Goal: Task Accomplishment & Management: Use online tool/utility

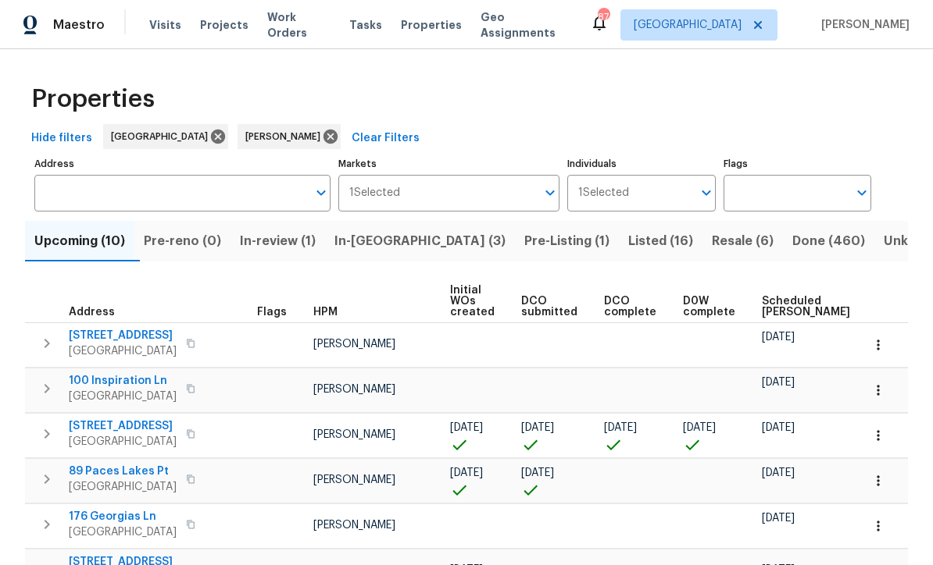
click at [376, 239] on span "In-reno (3)" at bounding box center [419, 241] width 171 height 22
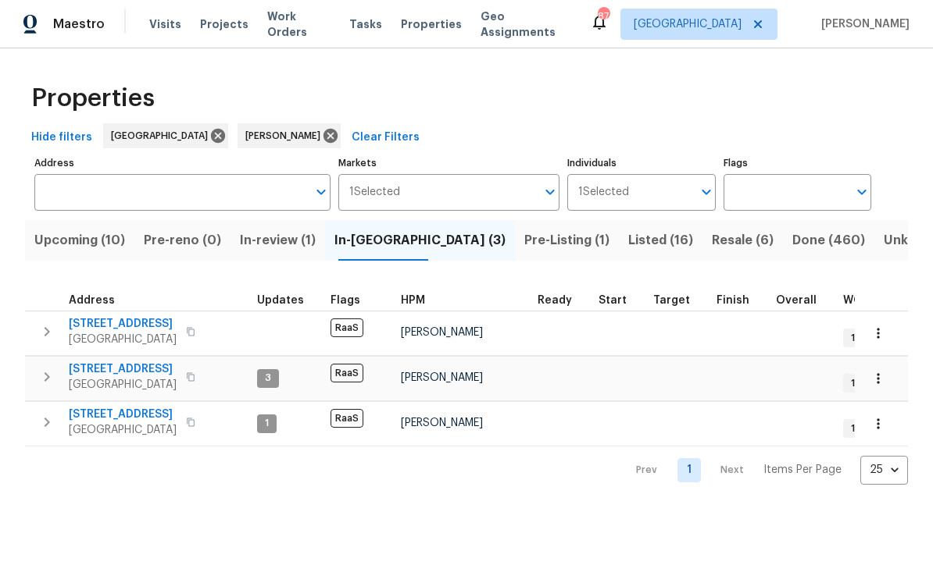
click at [104, 326] on span "375 Dublin Way" at bounding box center [123, 325] width 108 height 16
click at [98, 375] on span "34 Powder Brook Ct" at bounding box center [123, 370] width 108 height 16
click at [103, 413] on span "96 Donegal Way" at bounding box center [123, 416] width 108 height 16
click at [70, 234] on span "Upcoming (10)" at bounding box center [79, 241] width 91 height 22
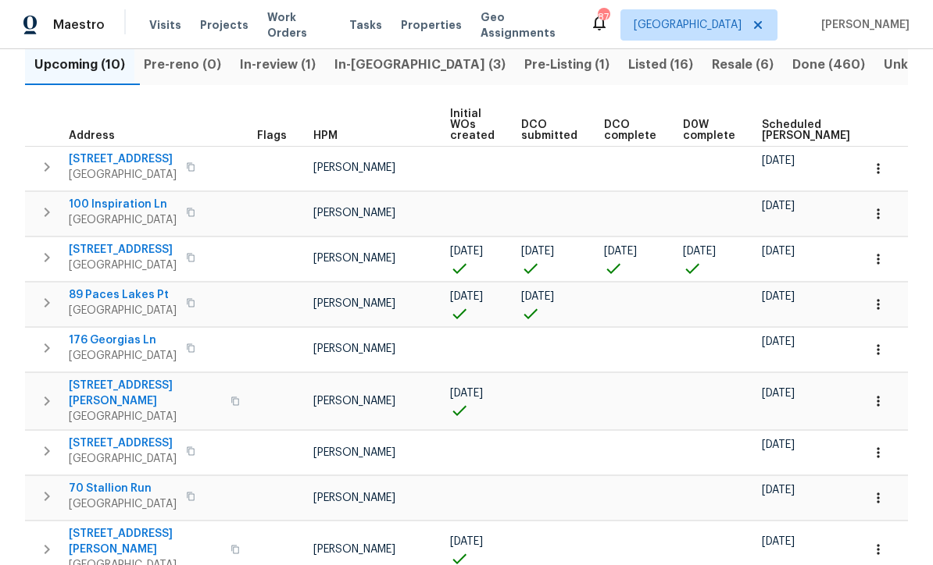
scroll to position [180, 0]
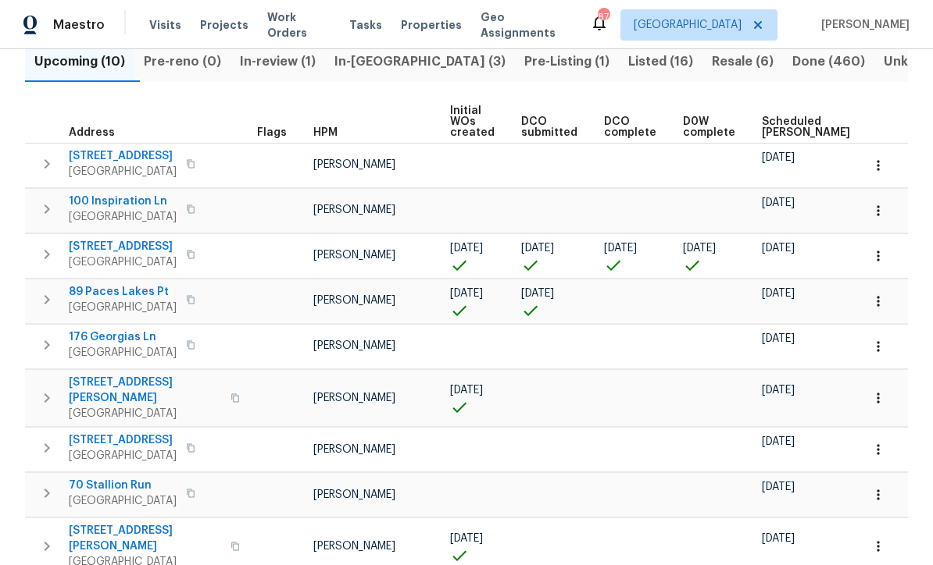
click at [94, 240] on span "188 Lost Lake Trl" at bounding box center [123, 247] width 108 height 16
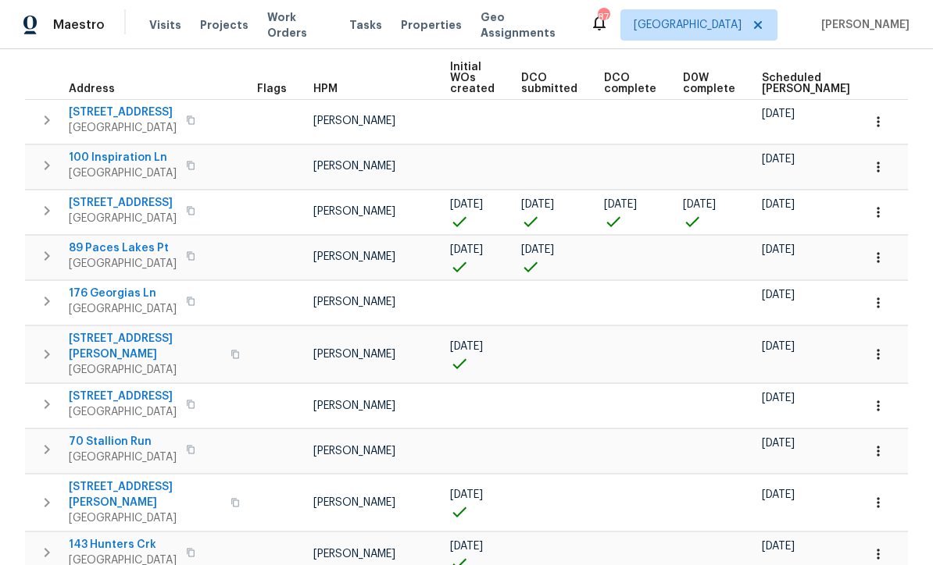
scroll to position [223, 0]
click at [98, 251] on span "89 Paces Lakes Pt" at bounding box center [123, 249] width 108 height 16
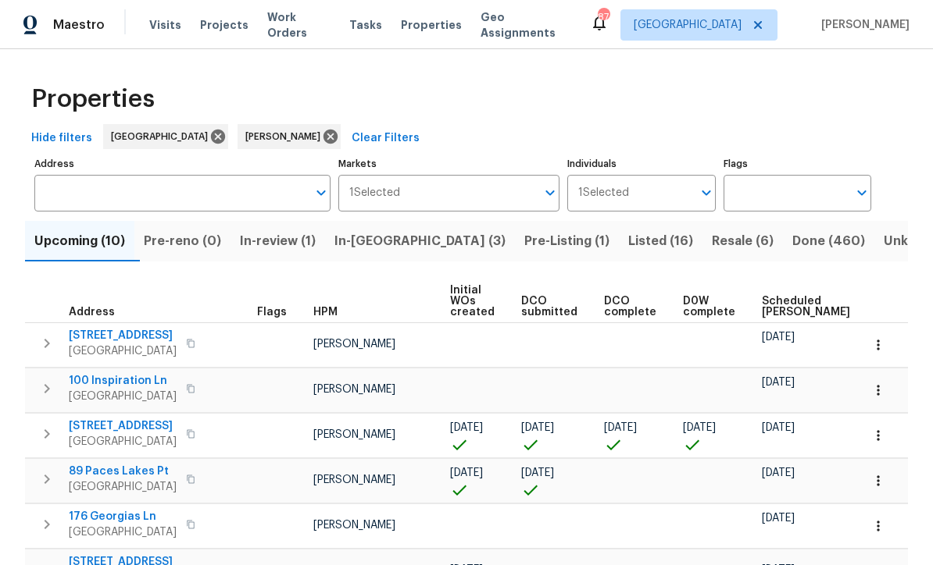
scroll to position [0, 0]
click at [628, 243] on span "Listed (16)" at bounding box center [660, 241] width 65 height 22
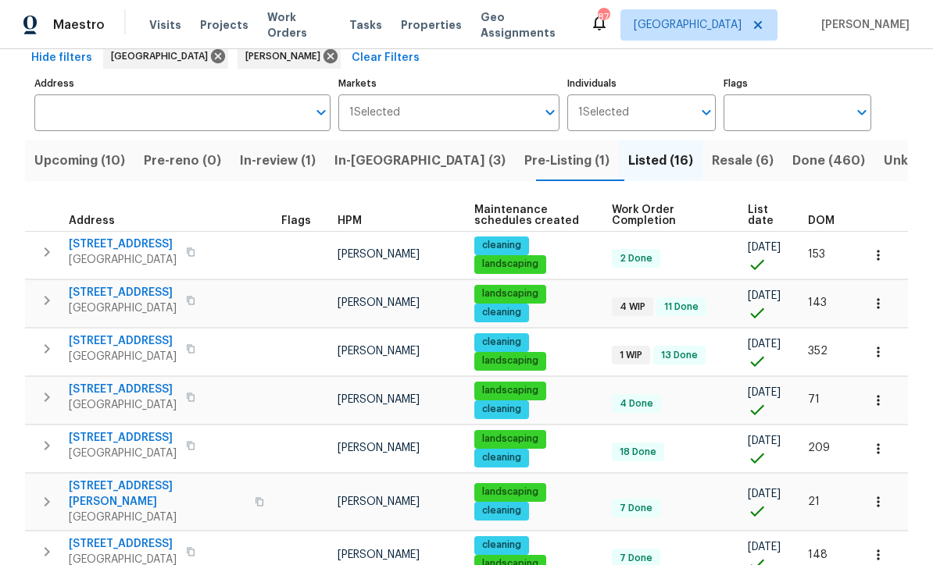
scroll to position [81, 0]
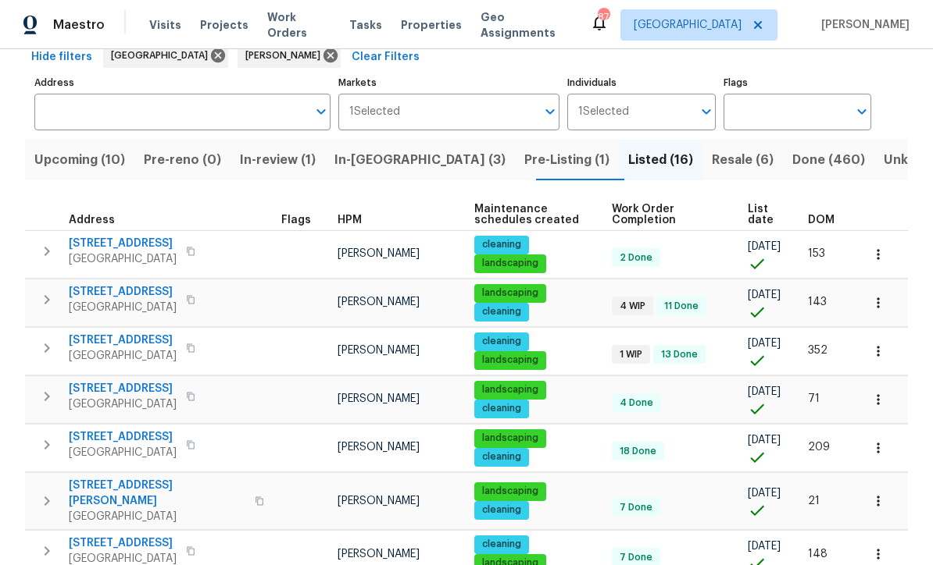
click at [100, 341] on span "[STREET_ADDRESS]" at bounding box center [123, 341] width 108 height 16
click at [111, 293] on span "3686 Sweetbriar Cir" at bounding box center [123, 292] width 108 height 16
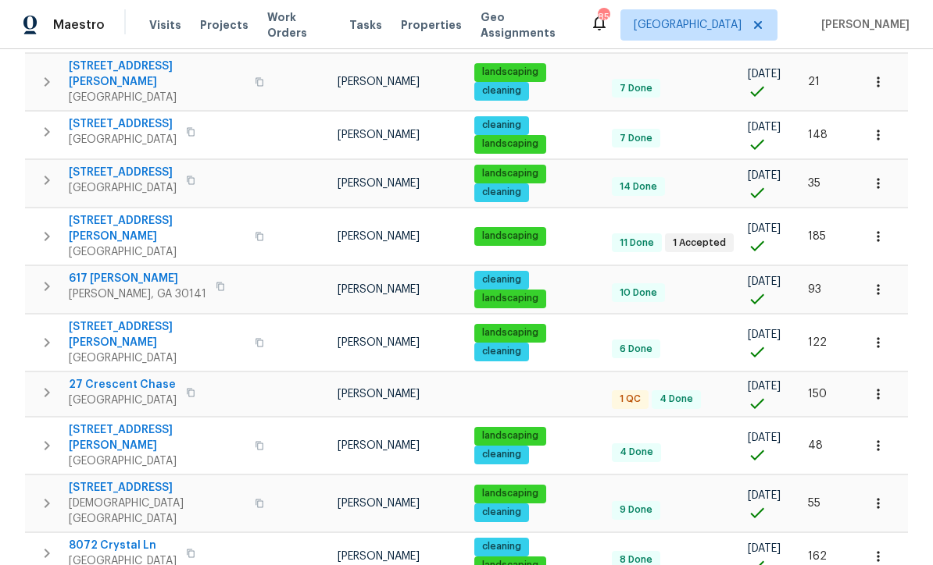
scroll to position [503, 0]
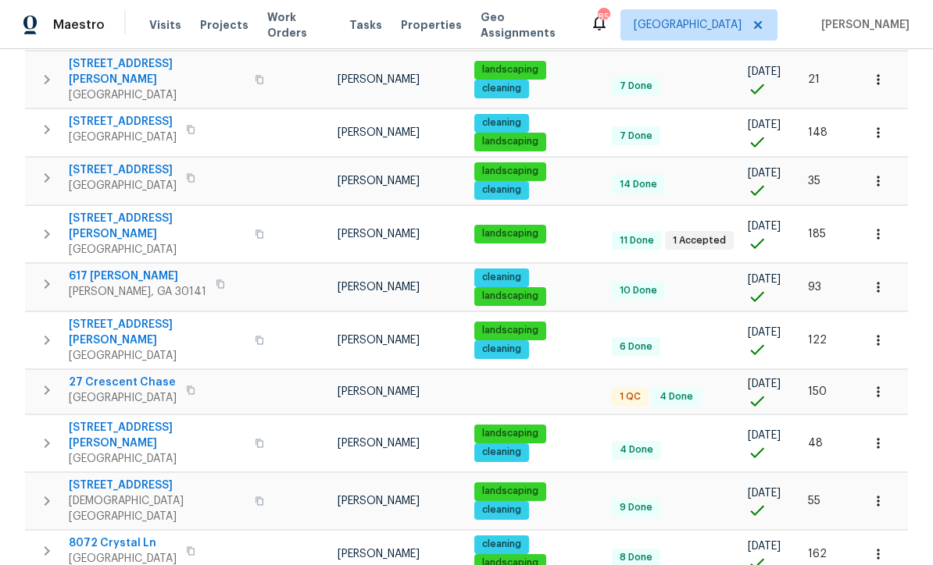
click at [115, 212] on span "17 Cedars Glen Pl" at bounding box center [157, 226] width 177 height 31
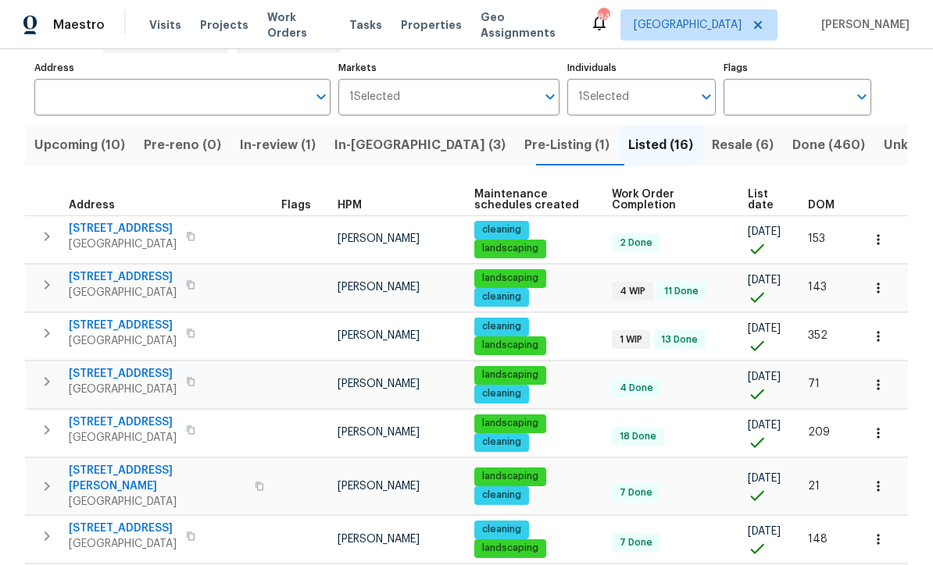
scroll to position [99, 0]
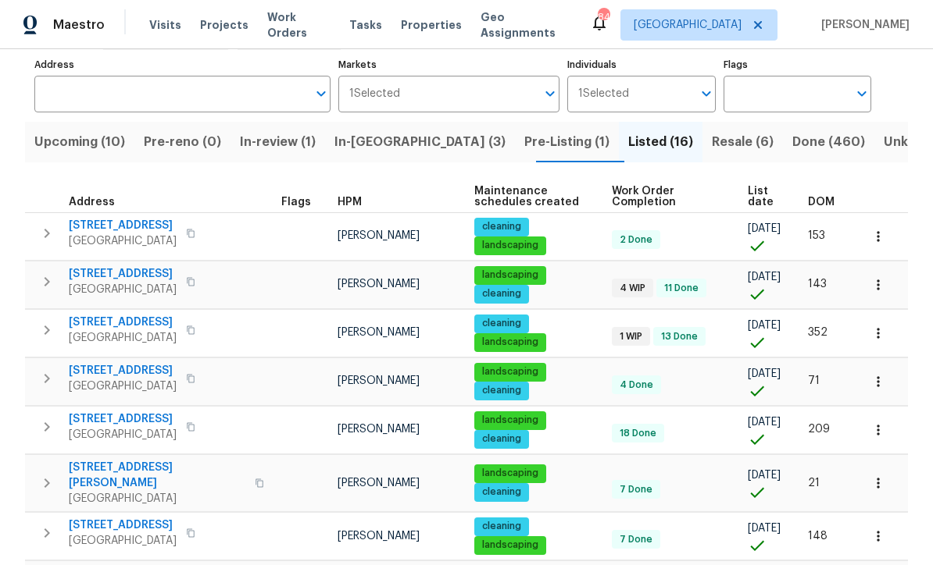
click at [111, 322] on span "[STREET_ADDRESS]" at bounding box center [123, 323] width 108 height 16
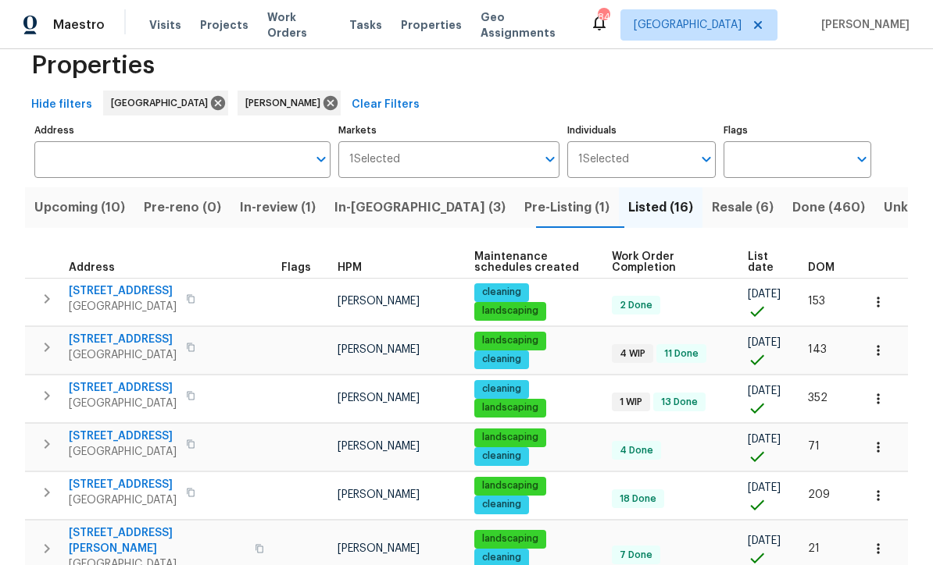
scroll to position [34, 0]
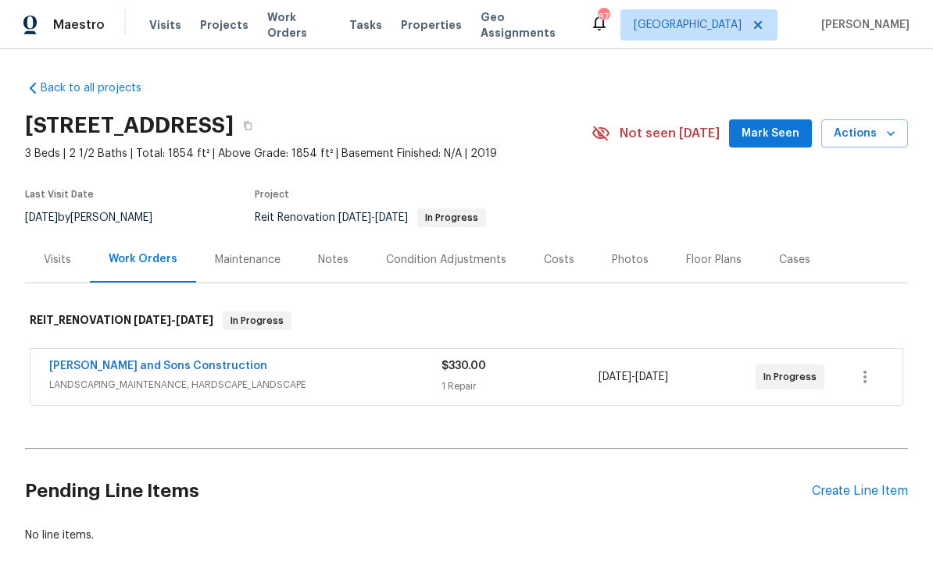
click at [769, 136] on span "Mark Seen" at bounding box center [770, 134] width 58 height 20
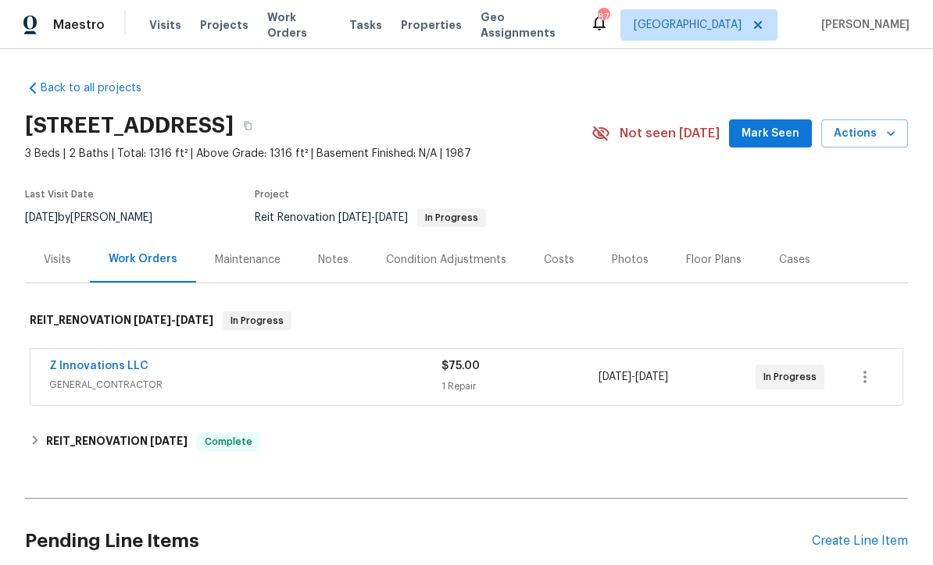
click at [765, 131] on span "Mark Seen" at bounding box center [770, 134] width 58 height 20
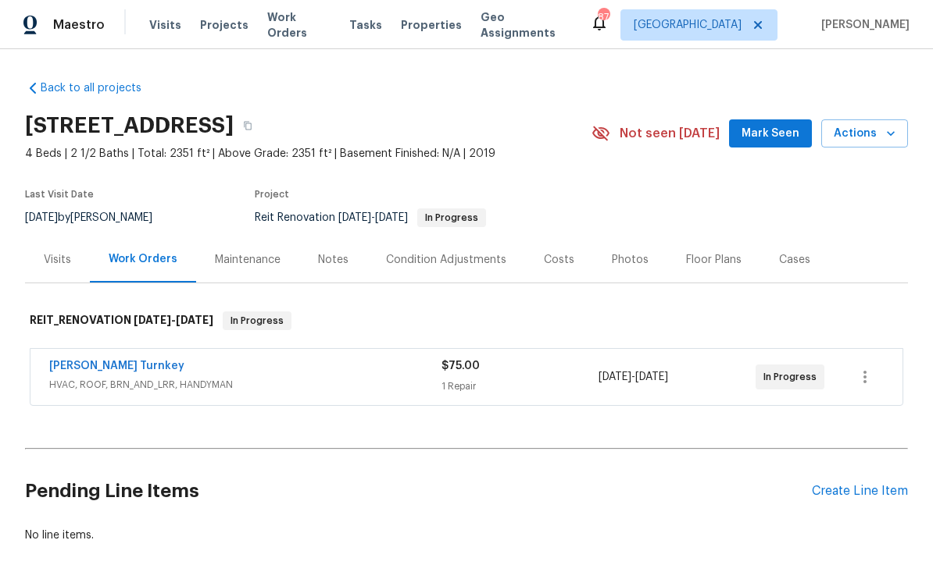
click at [763, 130] on span "Mark Seen" at bounding box center [770, 134] width 58 height 20
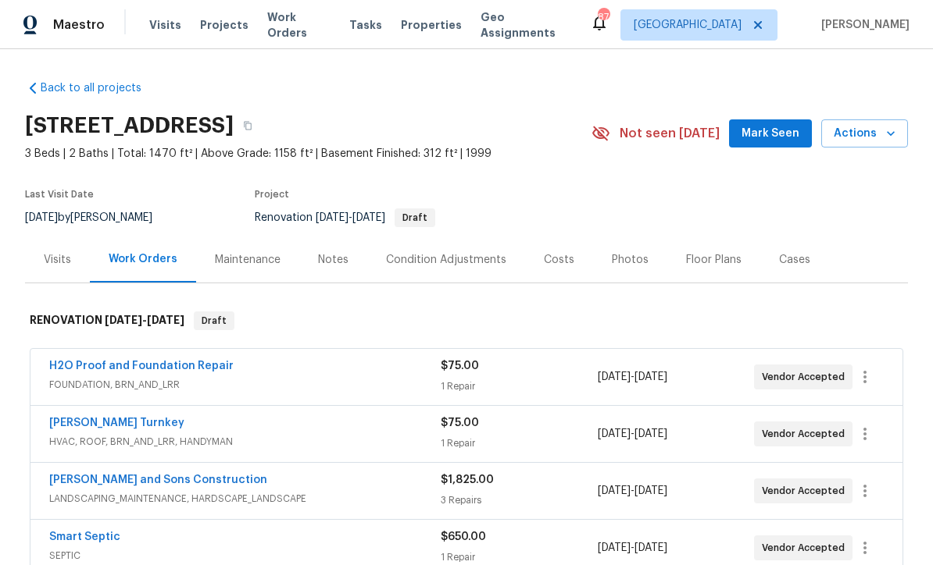
click at [765, 134] on span "Mark Seen" at bounding box center [770, 134] width 58 height 20
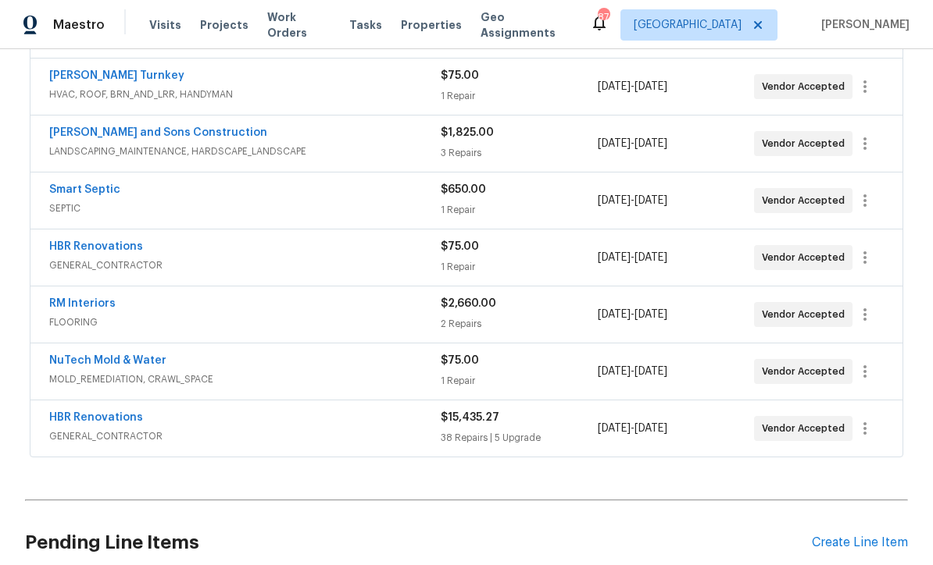
scroll to position [348, 0]
click at [95, 414] on link "HBR Renovations" at bounding box center [96, 417] width 94 height 11
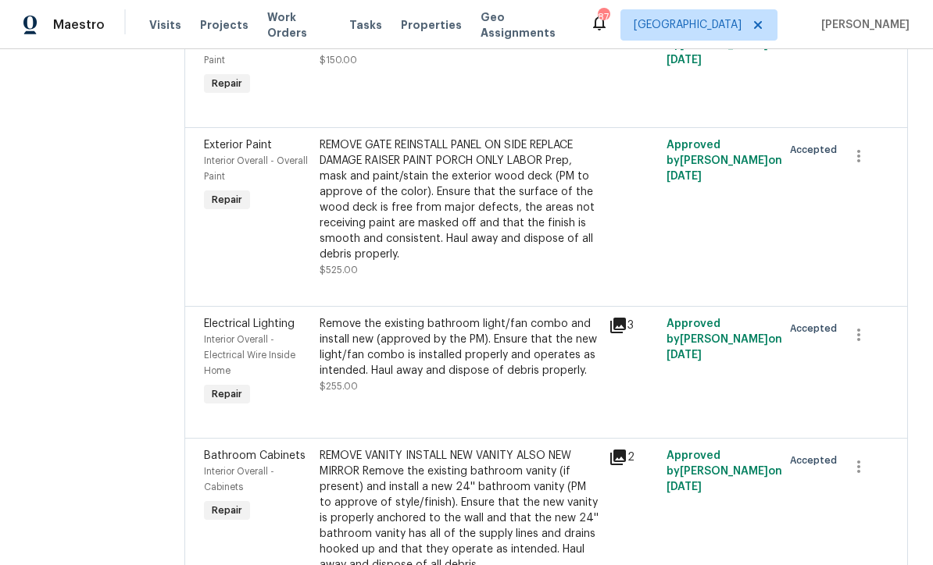
scroll to position [4107, 0]
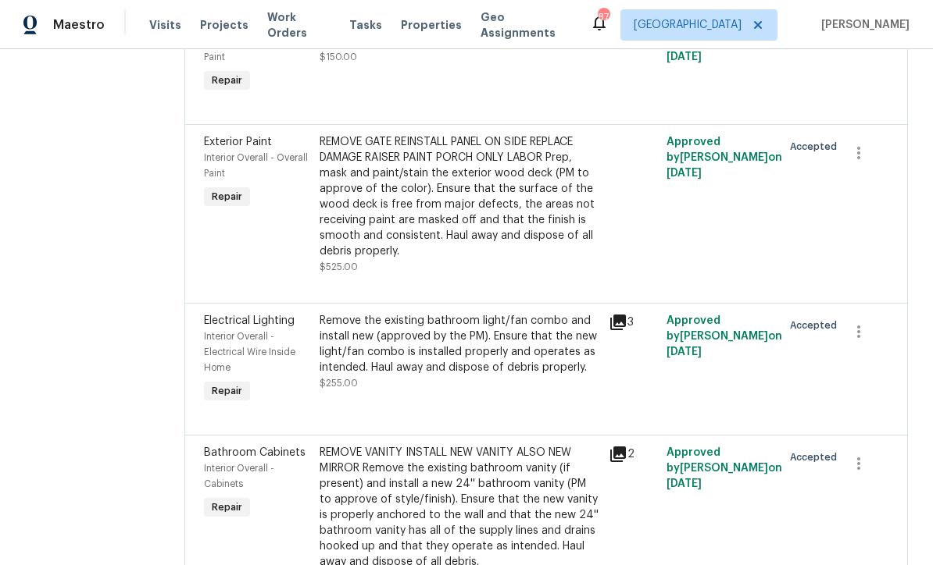
click at [433, 195] on div "REMOVE GATE REINSTALL PANEL ON SIDE REPLACE DAMAGE RAISER PAINT PORCH ONLY LABO…" at bounding box center [459, 196] width 280 height 125
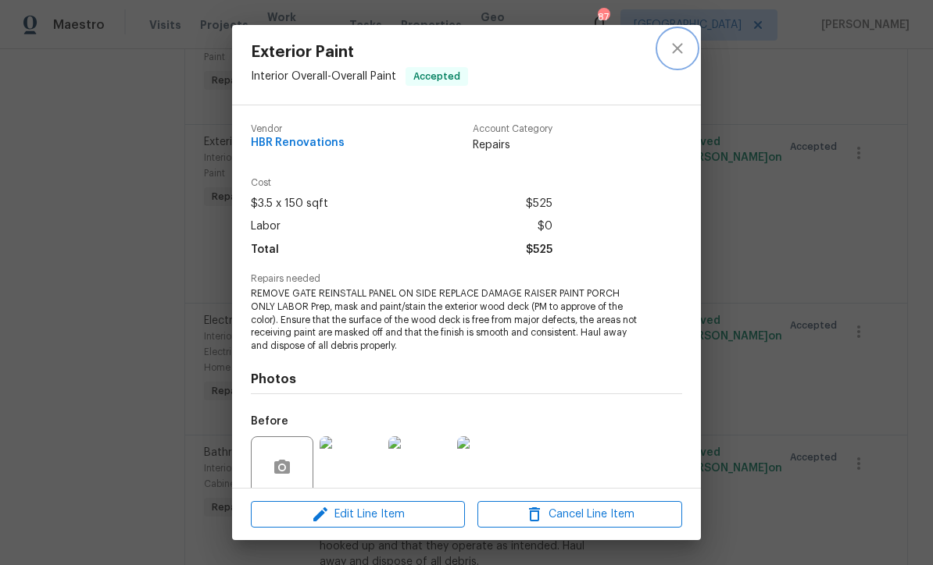
click at [673, 51] on icon "close" at bounding box center [677, 48] width 19 height 19
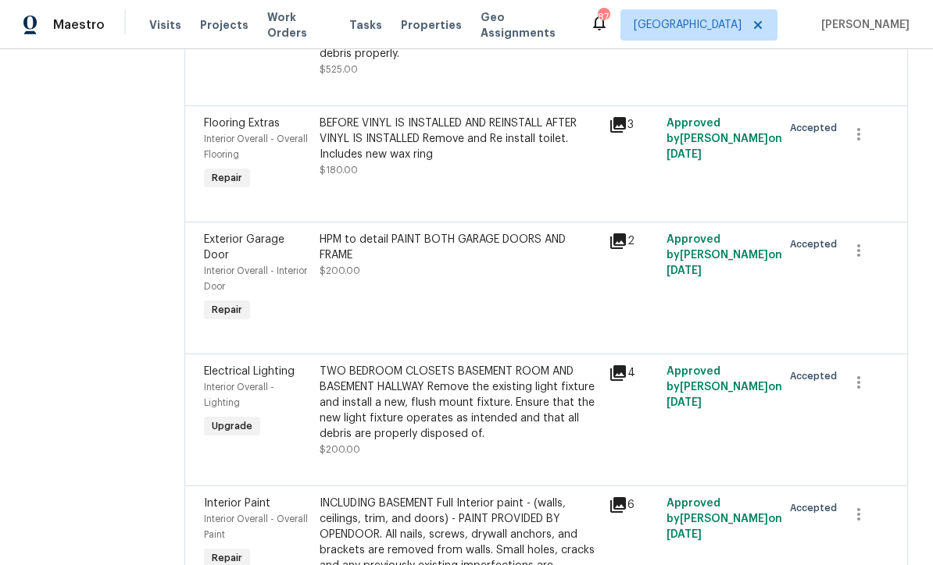
scroll to position [3090, 0]
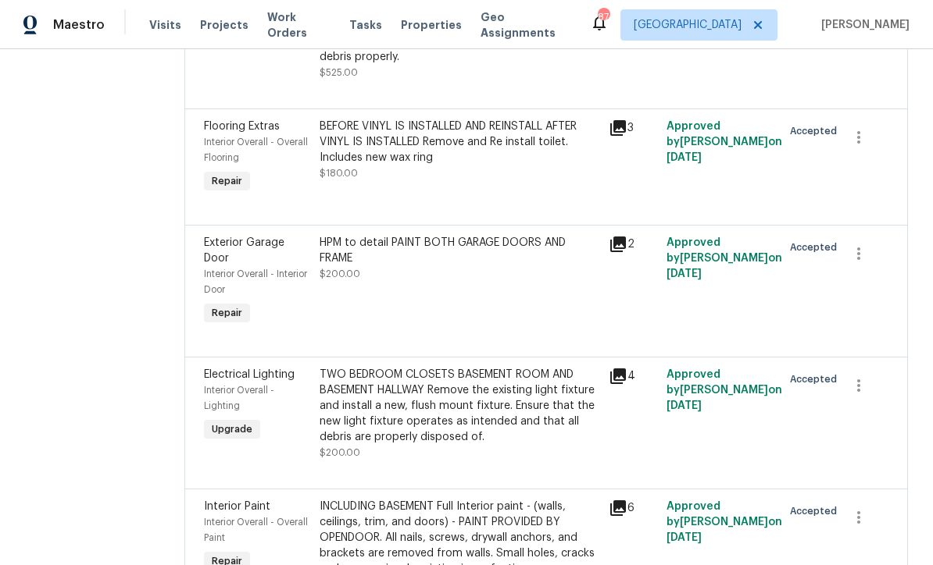
click at [393, 280] on div "HPM to detail PAINT BOTH GARAGE DOORS AND FRAME $200.00" at bounding box center [459, 258] width 280 height 47
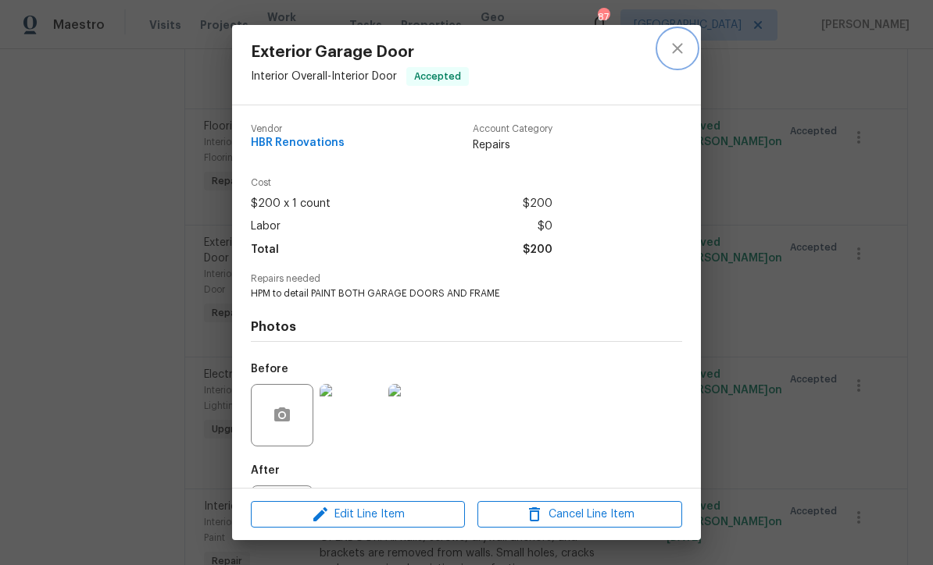
click at [670, 52] on icon "close" at bounding box center [677, 48] width 19 height 19
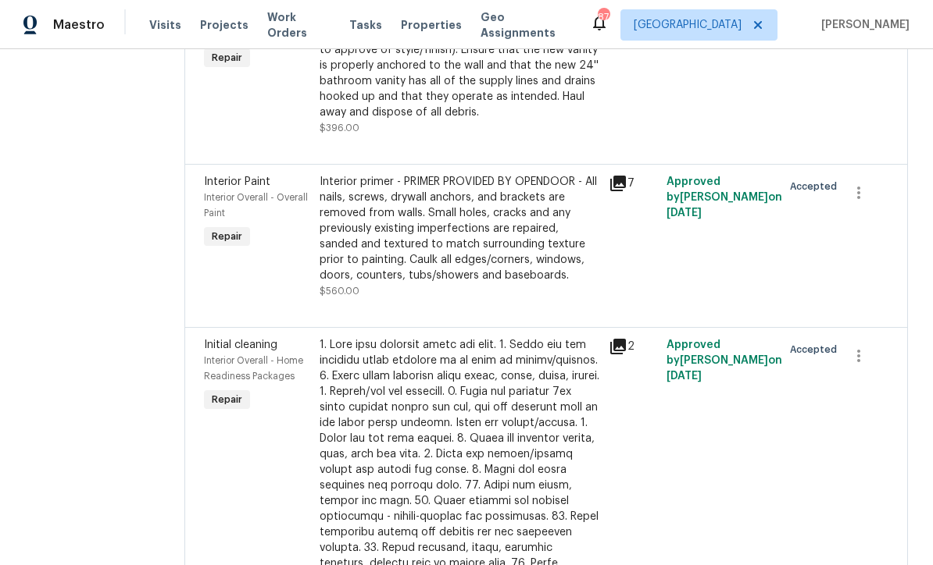
scroll to position [4559, 0]
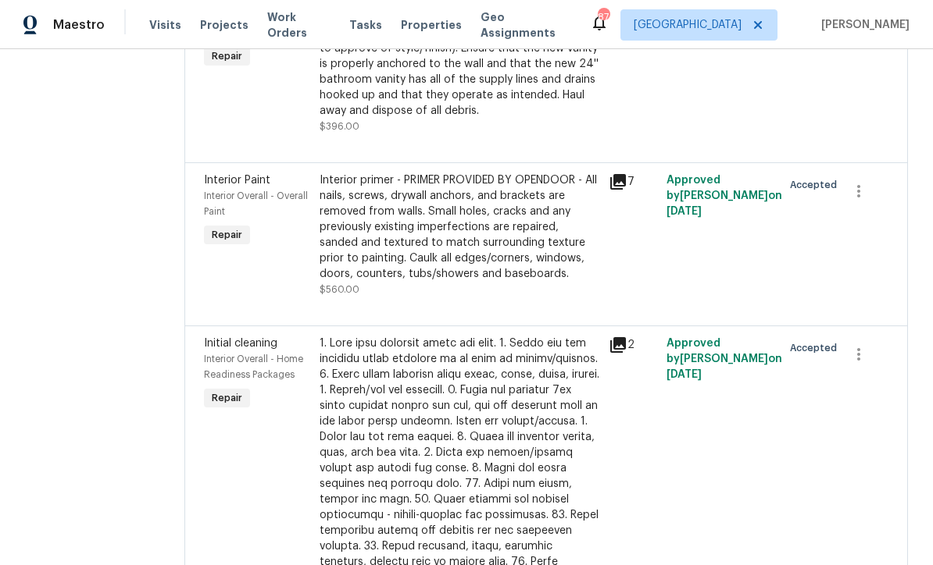
click at [421, 234] on div "Interior primer - PRIMER PROVIDED BY OPENDOOR - All nails, screws, drywall anch…" at bounding box center [459, 227] width 280 height 109
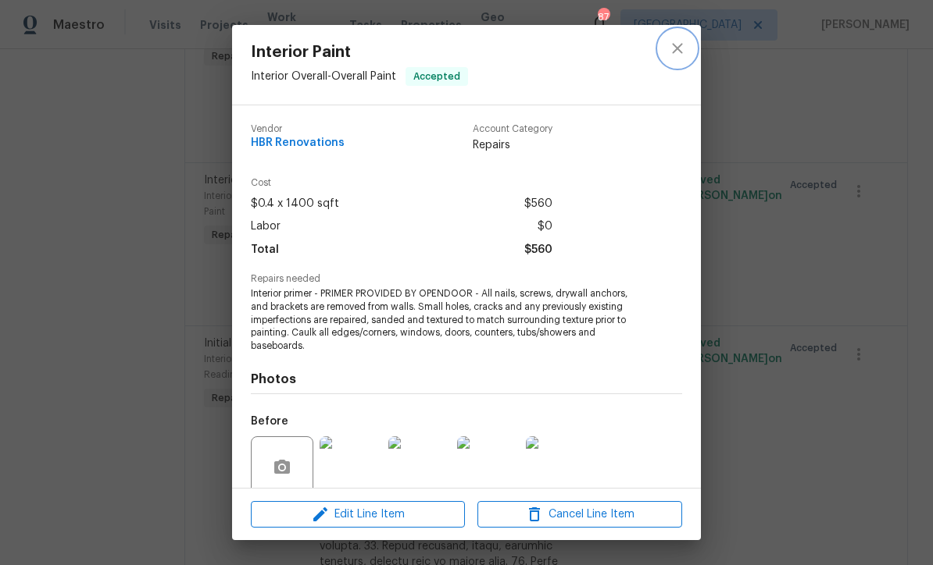
click at [683, 49] on icon "close" at bounding box center [677, 48] width 19 height 19
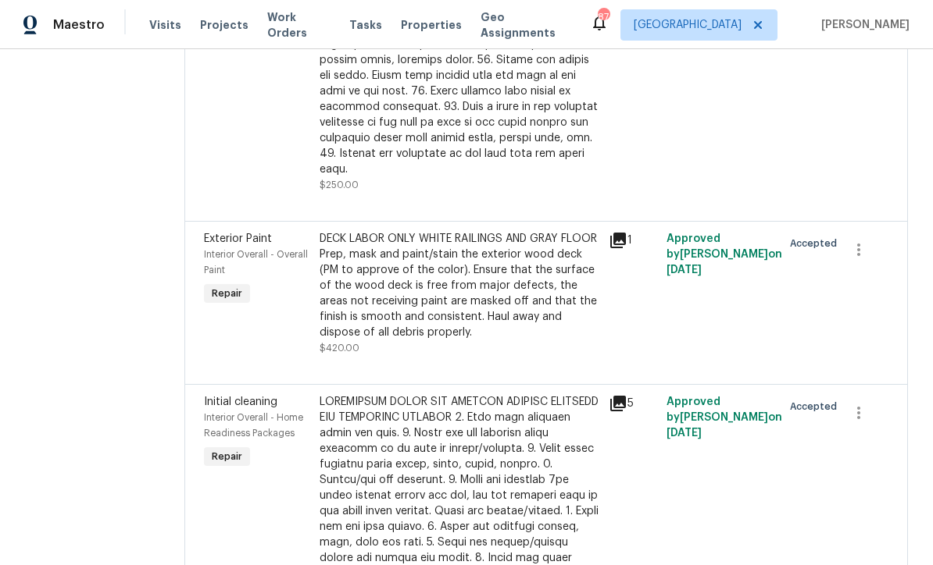
scroll to position [5141, 0]
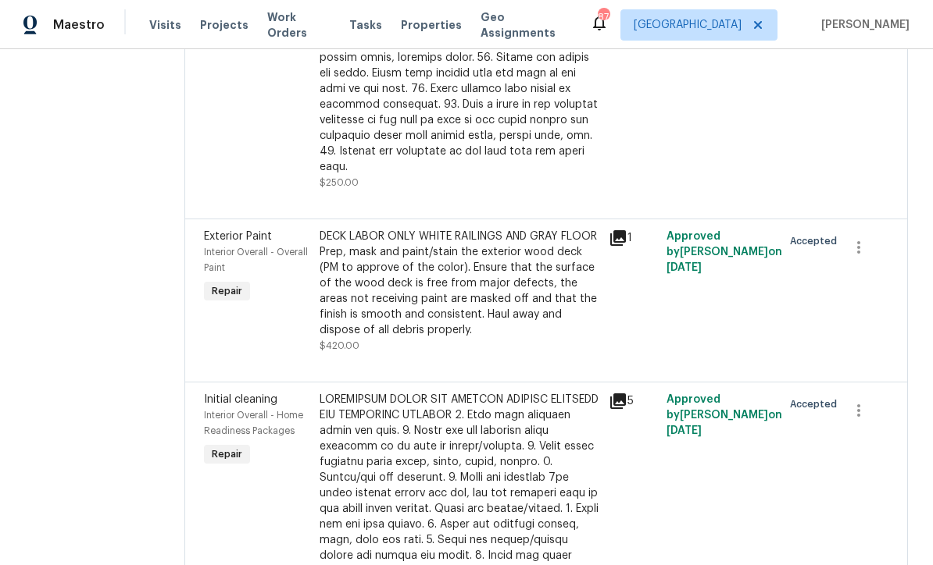
click at [463, 255] on div "DECK LABOR ONLY WHITE RAILINGS AND GRAY FLOOR Prep, mask and paint/stain the ex…" at bounding box center [459, 283] width 280 height 109
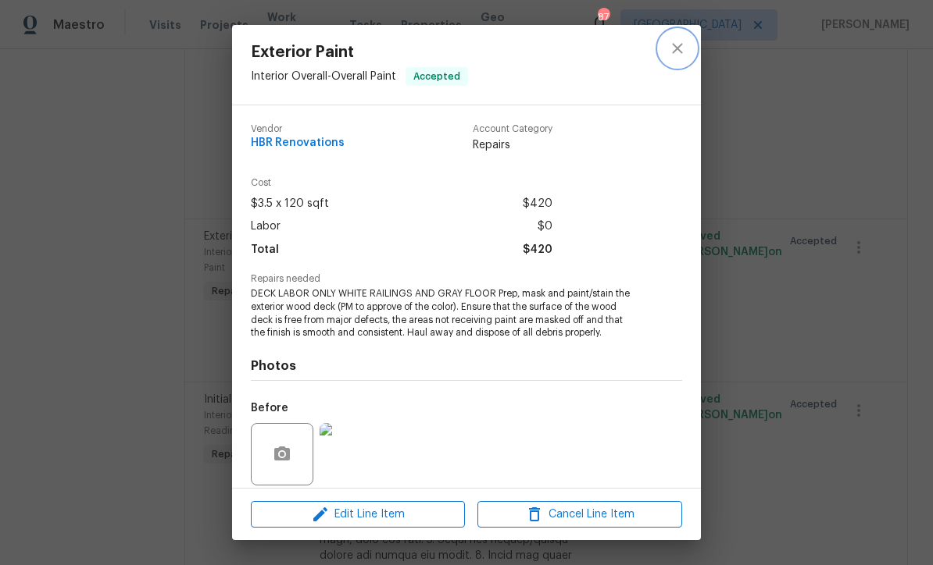
click at [678, 50] on icon "close" at bounding box center [677, 48] width 10 height 10
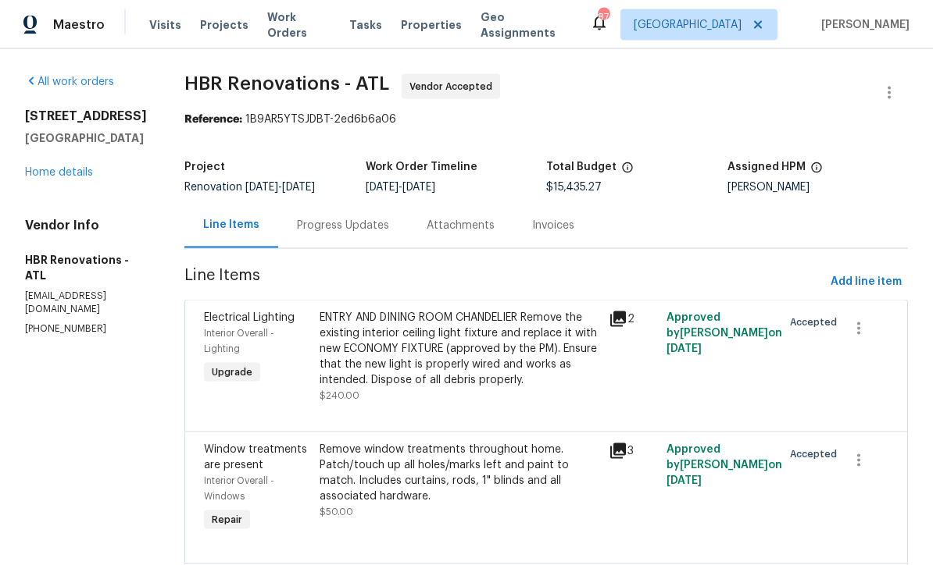
scroll to position [0, 0]
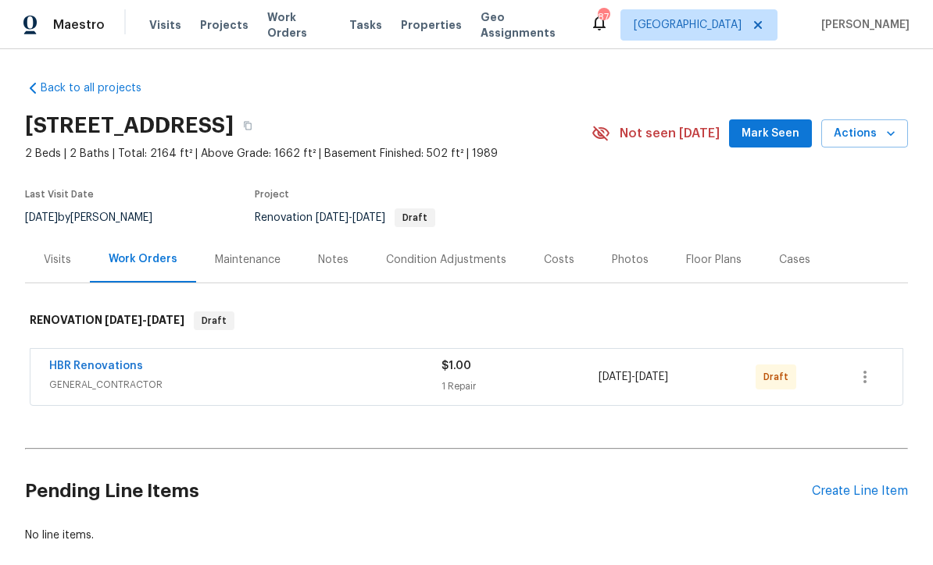
click at [771, 132] on span "Mark Seen" at bounding box center [770, 134] width 58 height 20
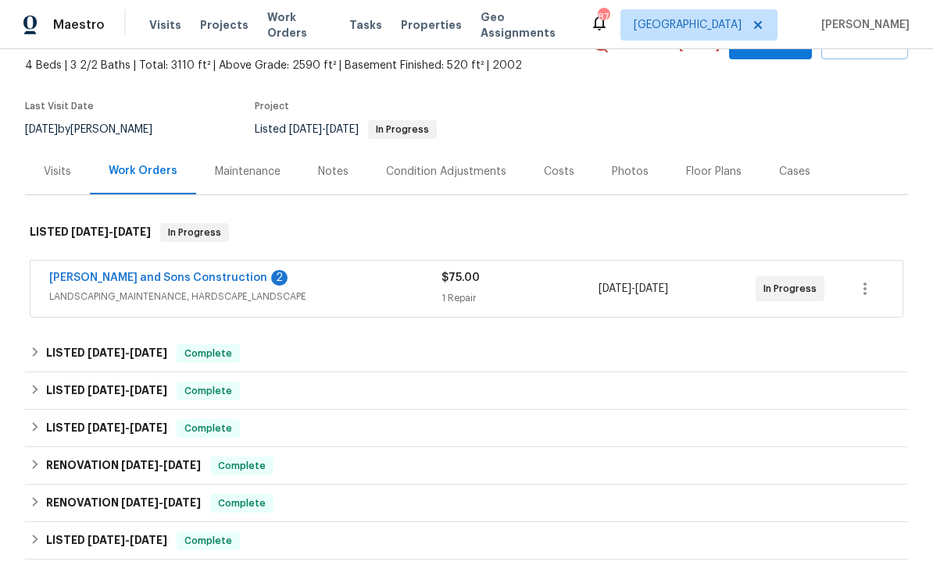
scroll to position [90, 0]
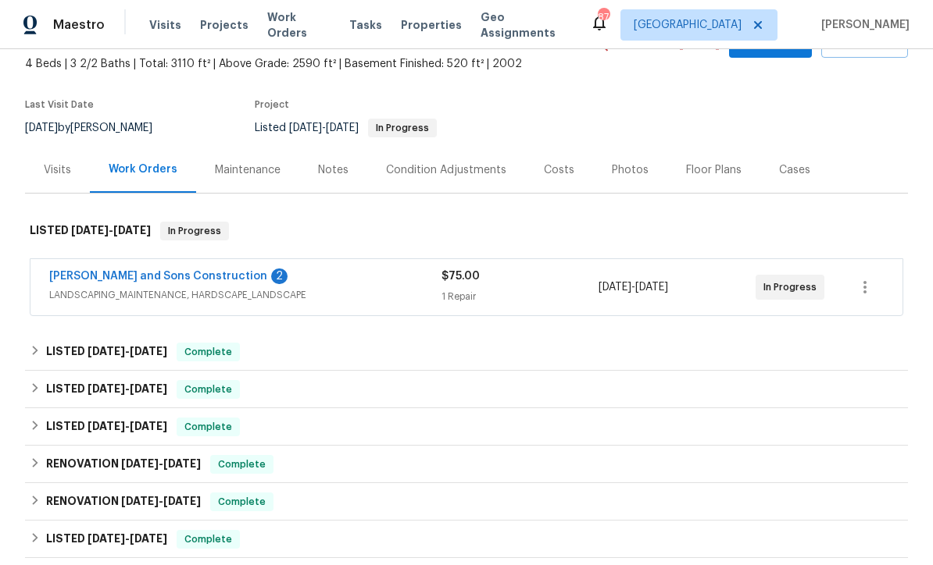
click at [123, 276] on link "Reyes and Sons Construction" at bounding box center [158, 276] width 218 height 11
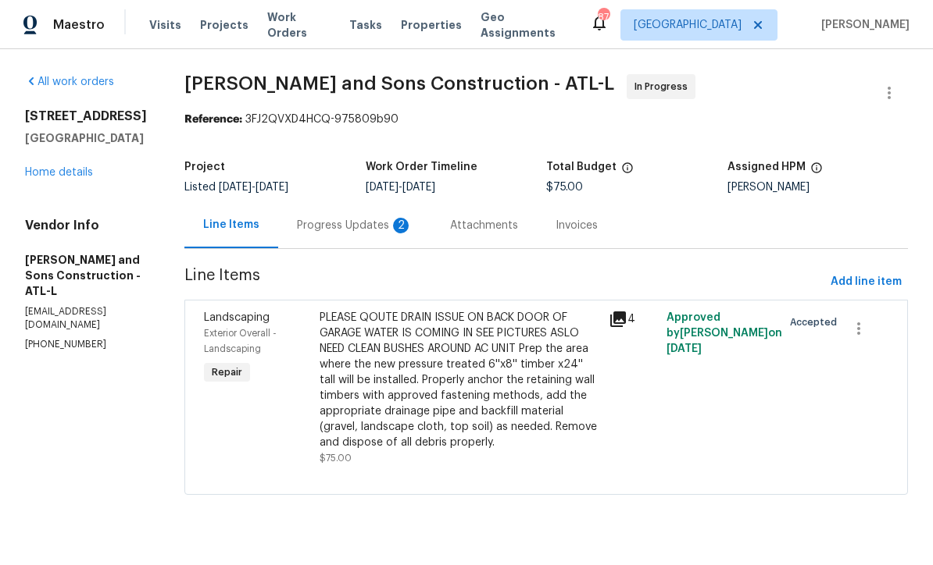
click at [297, 226] on div "Progress Updates 2" at bounding box center [355, 226] width 116 height 16
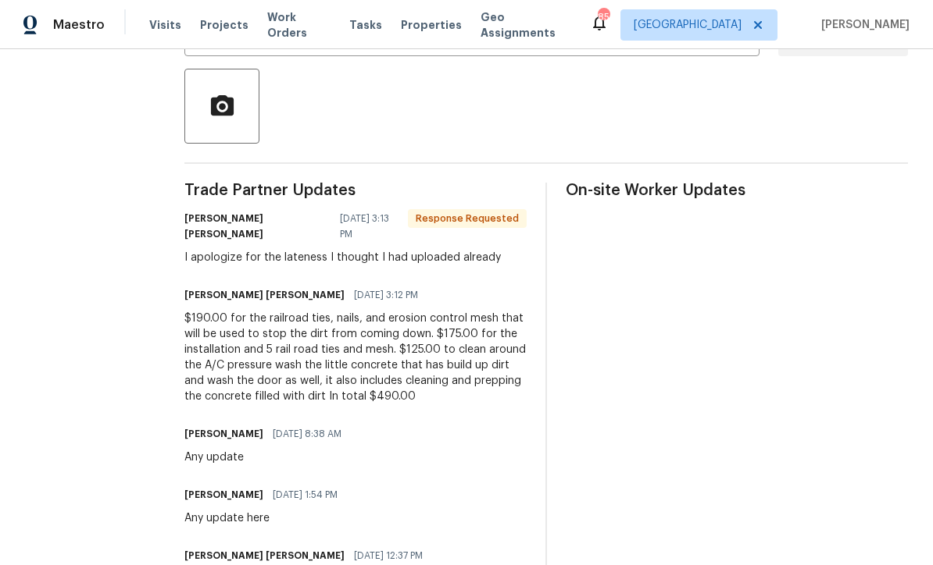
scroll to position [347, 0]
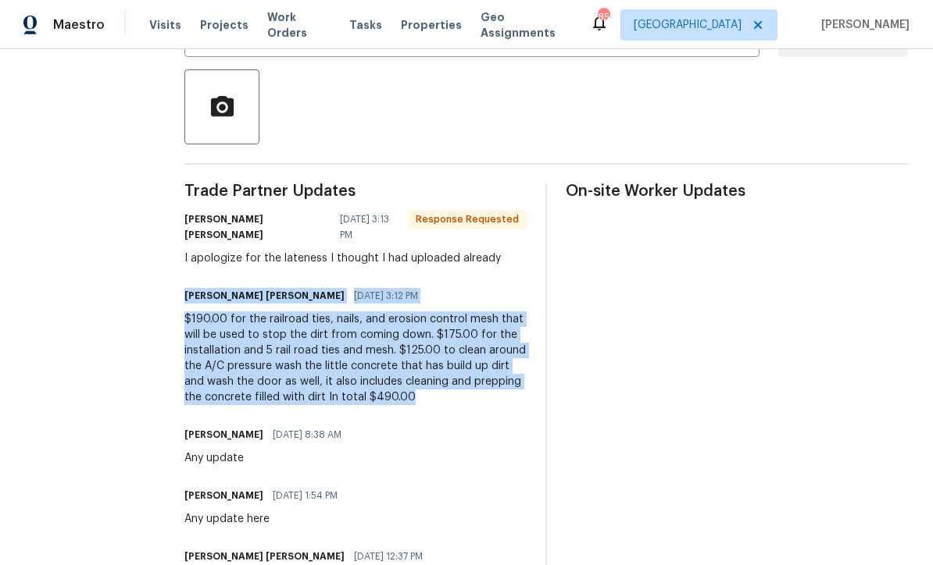
copy div "JOSUE A REYES ZARATE 08/13/2025 3:12 PM $190.00 for the railroad ties, nails, a…"
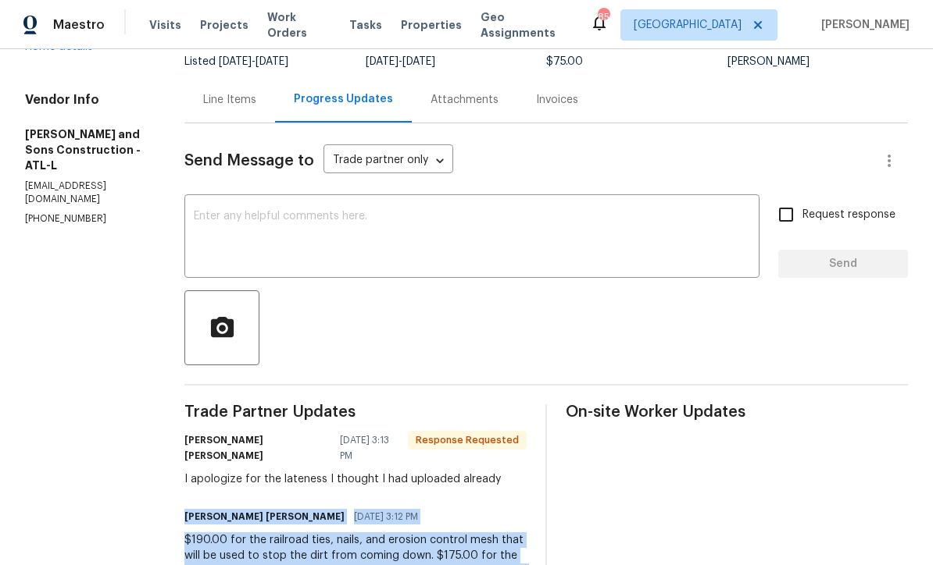
scroll to position [37, 0]
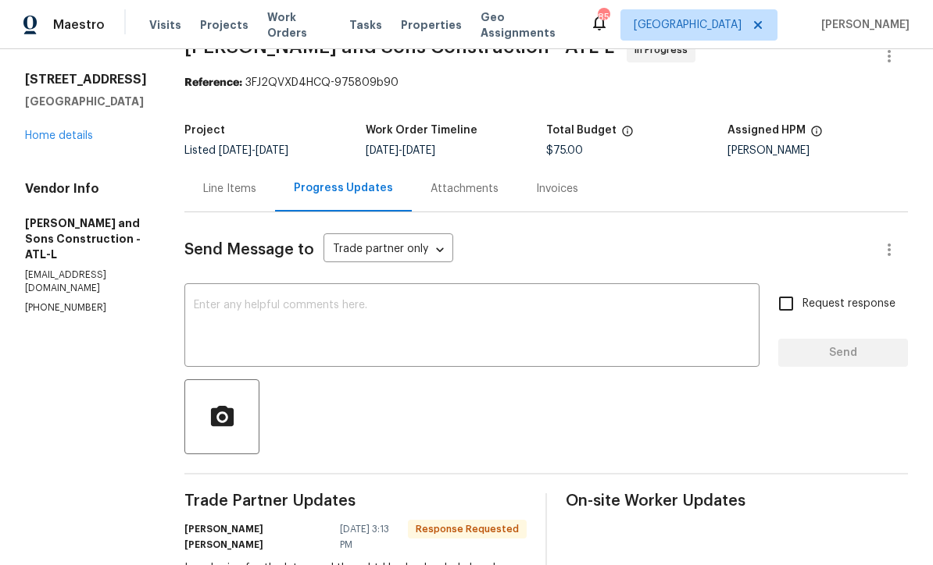
click at [203, 190] on div "Line Items" at bounding box center [229, 189] width 53 height 16
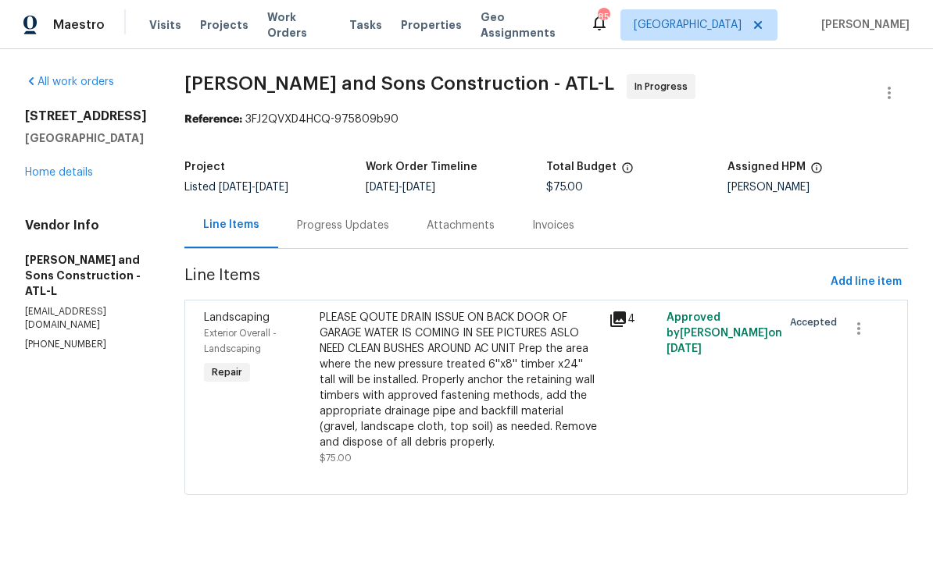
click at [341, 387] on div "PLEASE QOUTE DRAIN ISSUE ON BACK DOOR OF GARAGE WATER IS COMING IN SEE PICTURES…" at bounding box center [459, 380] width 280 height 141
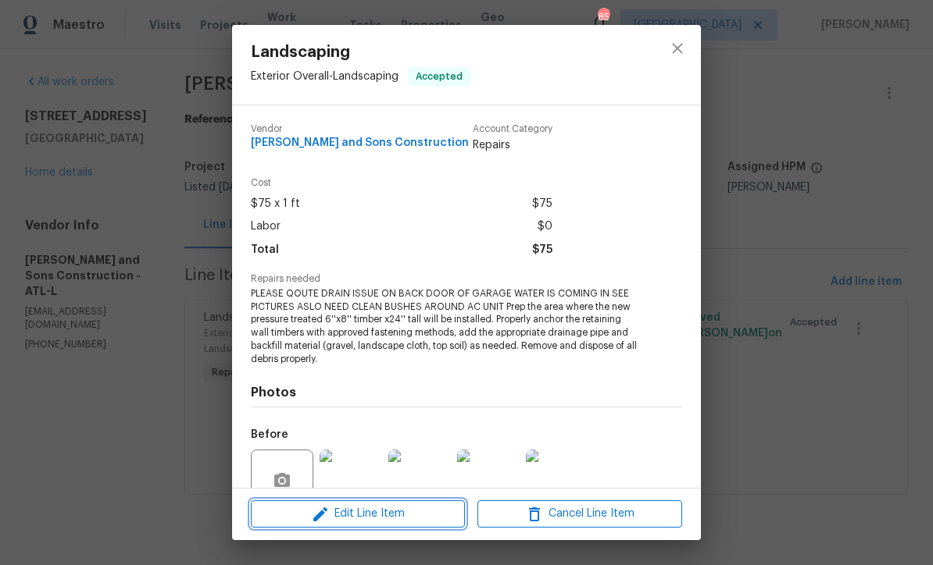
click at [337, 512] on span "Edit Line Item" at bounding box center [357, 515] width 205 height 20
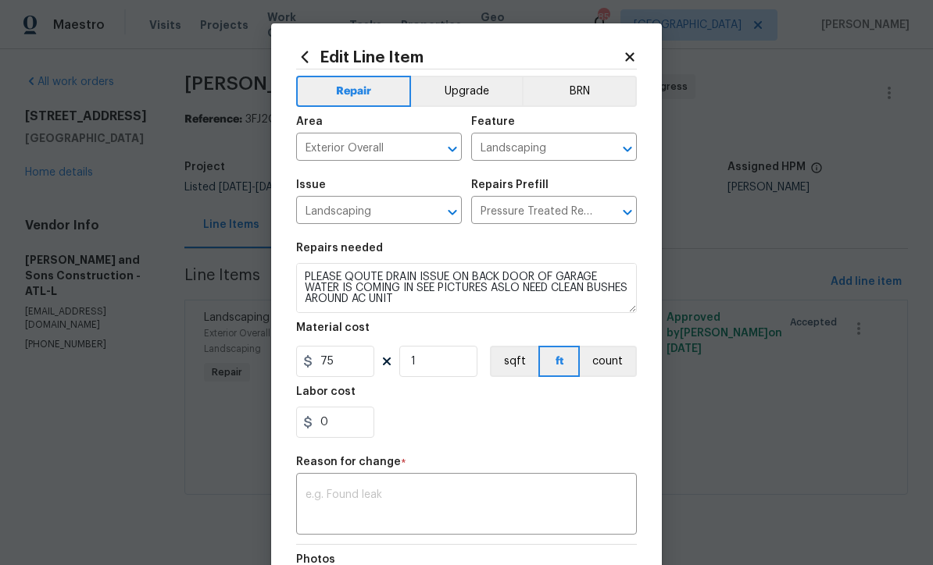
click at [310, 488] on div "x ​" at bounding box center [466, 506] width 341 height 58
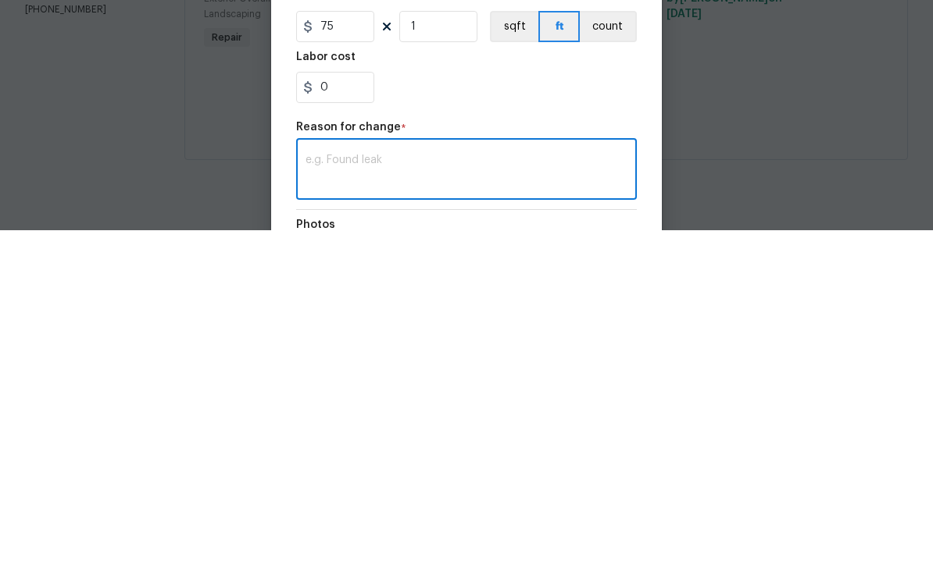
scroll to position [1, 0]
paste textarea "JOSUE A REYES ZARATE 08/13/2025 3:12 PM $190.00 for the railroad ties, nails, a…"
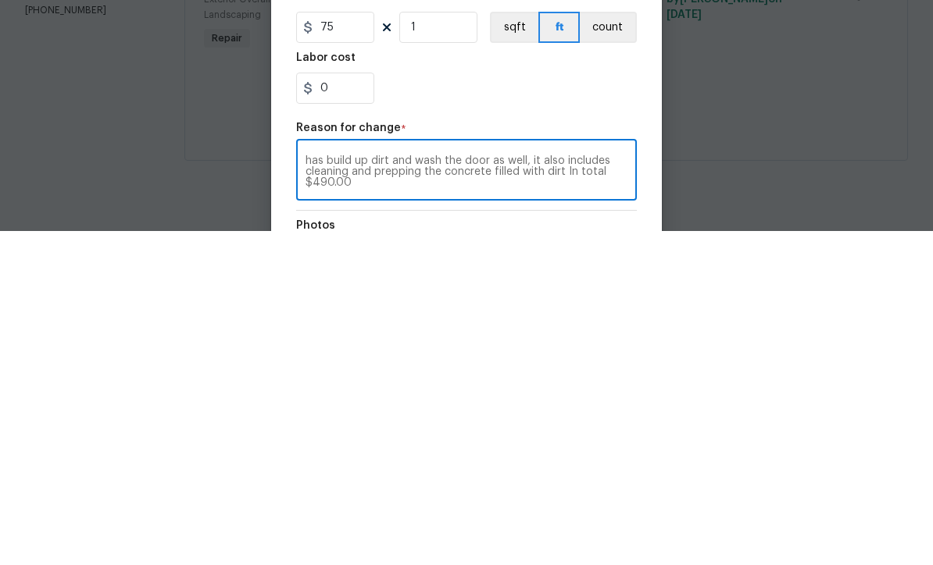
scroll to position [0, 0]
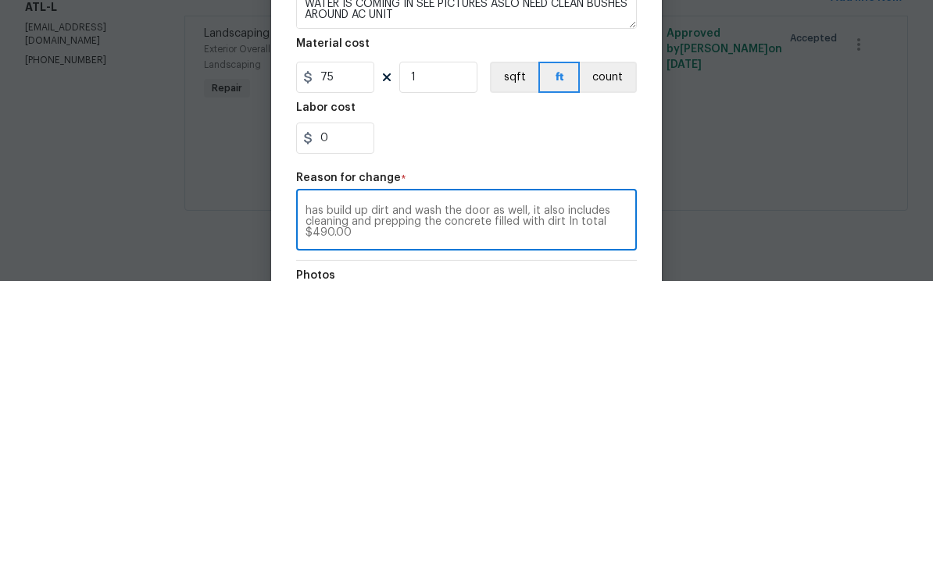
type textarea "JOSUE A REYES ZARATE 08/13/2025 3:12 PM $190.00 for the railroad ties, nails, a…"
click at [339, 346] on input "75" at bounding box center [335, 361] width 78 height 31
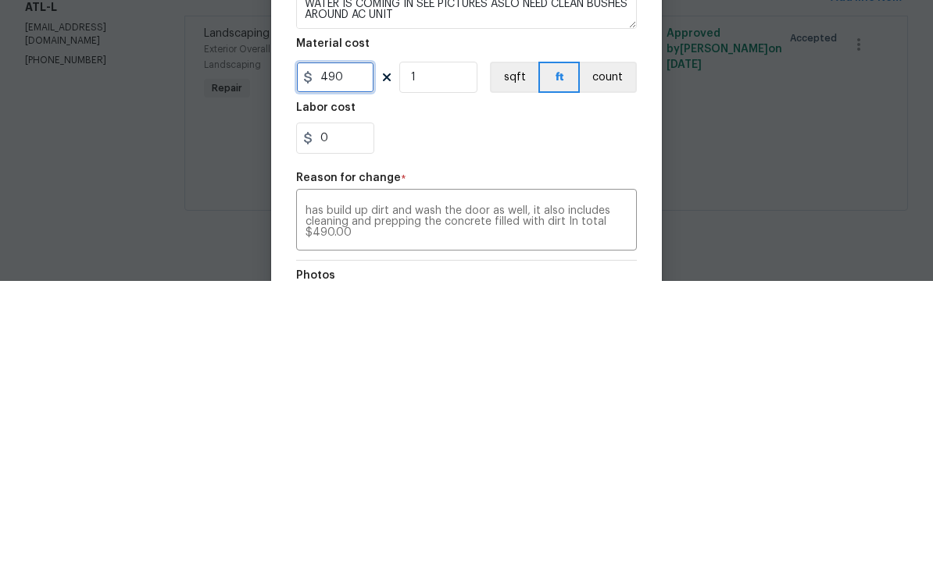
type input "490"
click at [485, 407] on div "0" at bounding box center [466, 422] width 341 height 31
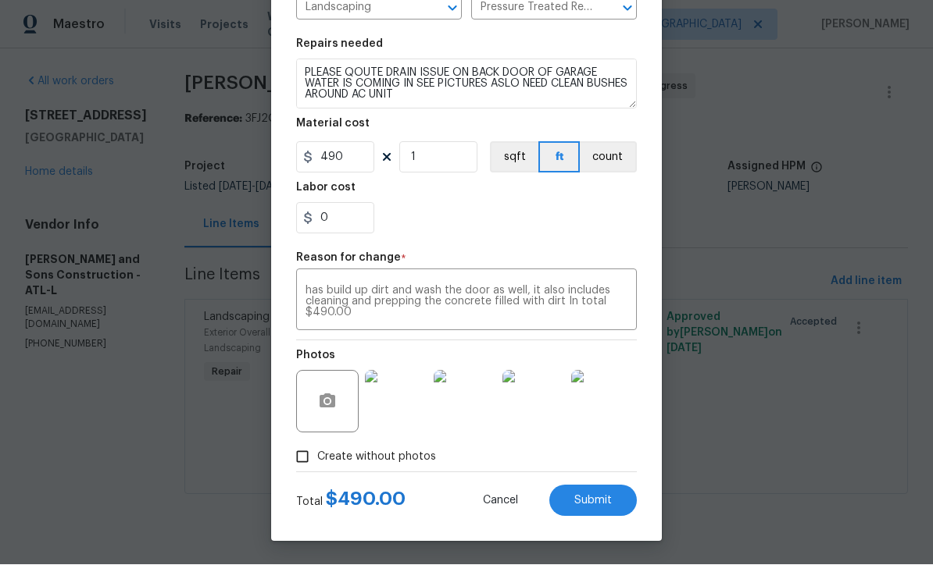
scroll to position [207, 0]
click at [591, 500] on span "Submit" at bounding box center [592, 502] width 37 height 12
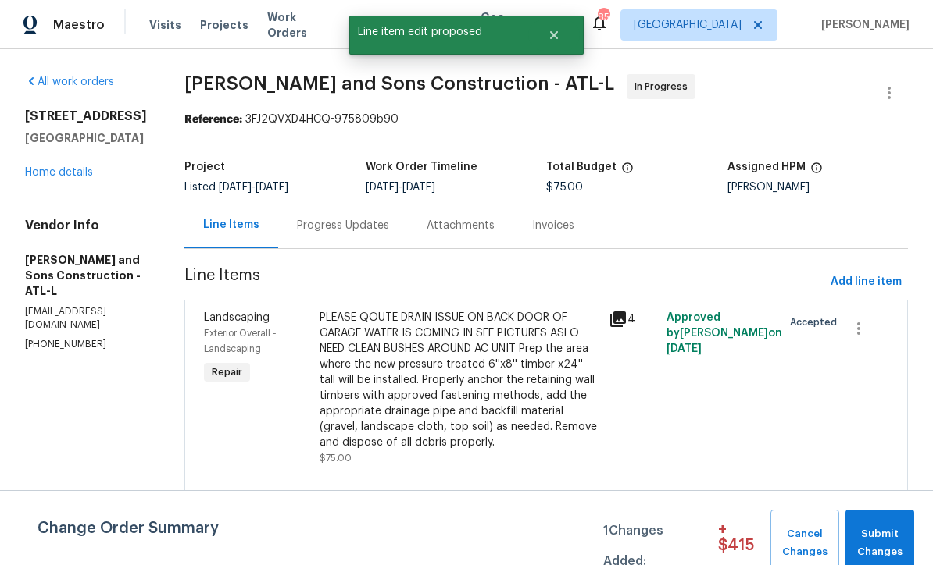
scroll to position [0, 0]
click at [885, 533] on span "Submit Changes" at bounding box center [880, 544] width 54 height 36
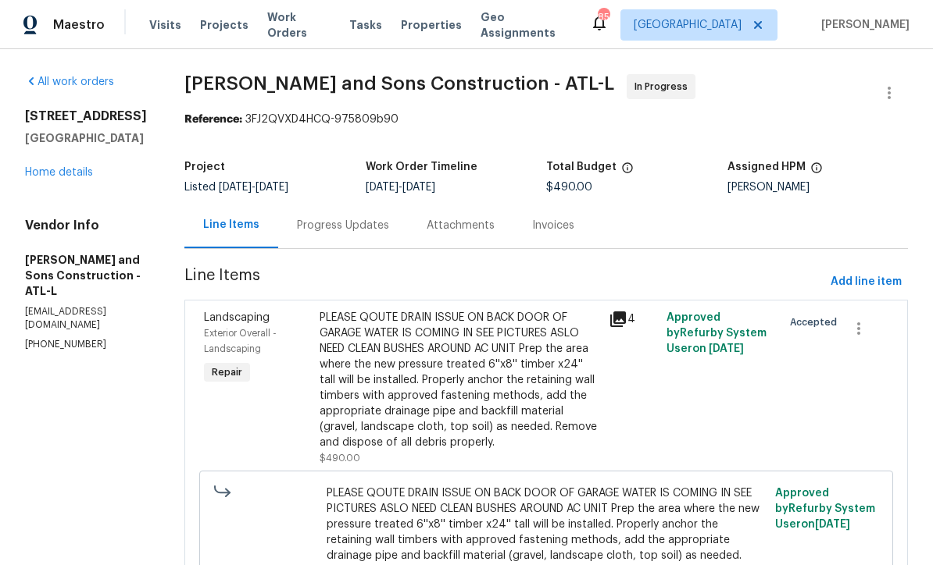
click at [300, 220] on div "Progress Updates" at bounding box center [343, 226] width 92 height 16
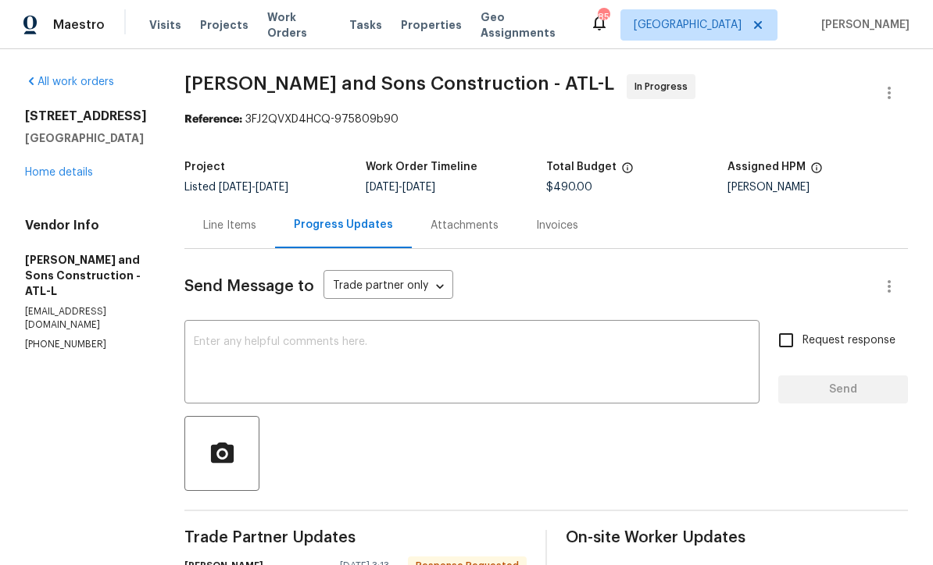
click at [194, 341] on textarea at bounding box center [472, 364] width 556 height 55
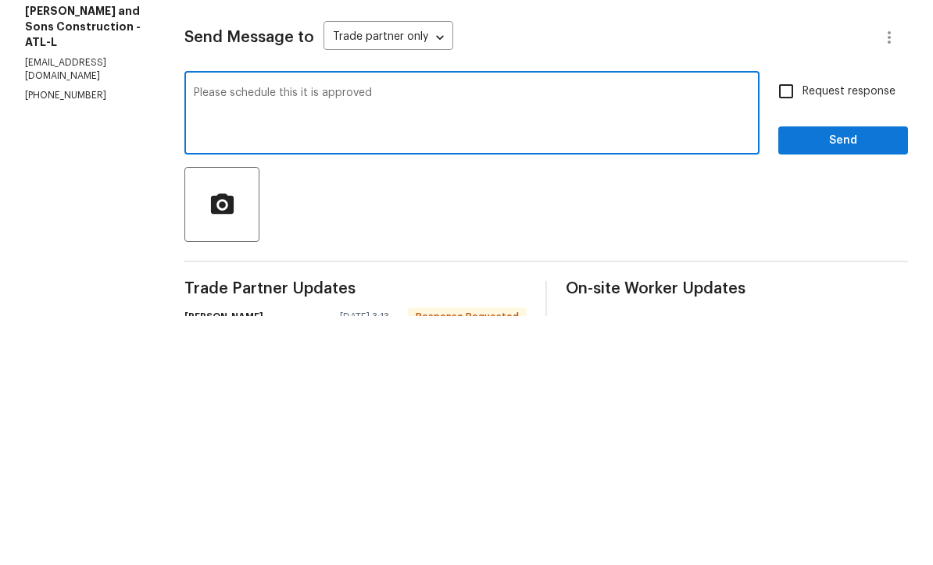
type textarea "Please schedule this it is approved"
click at [790, 324] on input "Request response" at bounding box center [785, 340] width 33 height 33
checkbox input "true"
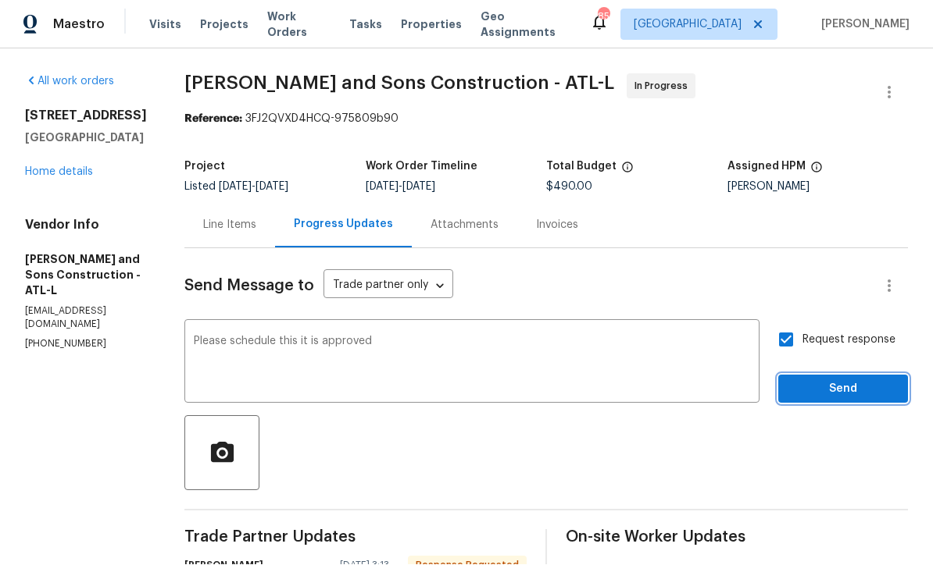
click at [826, 380] on span "Send" at bounding box center [842, 390] width 105 height 20
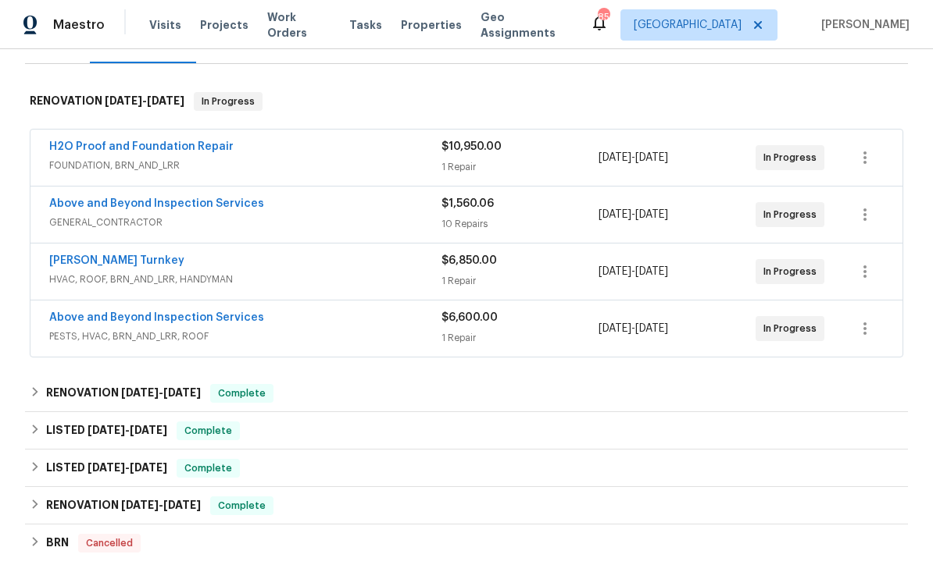
scroll to position [220, 0]
click at [126, 148] on link "H2O Proof and Foundation Repair" at bounding box center [141, 146] width 184 height 11
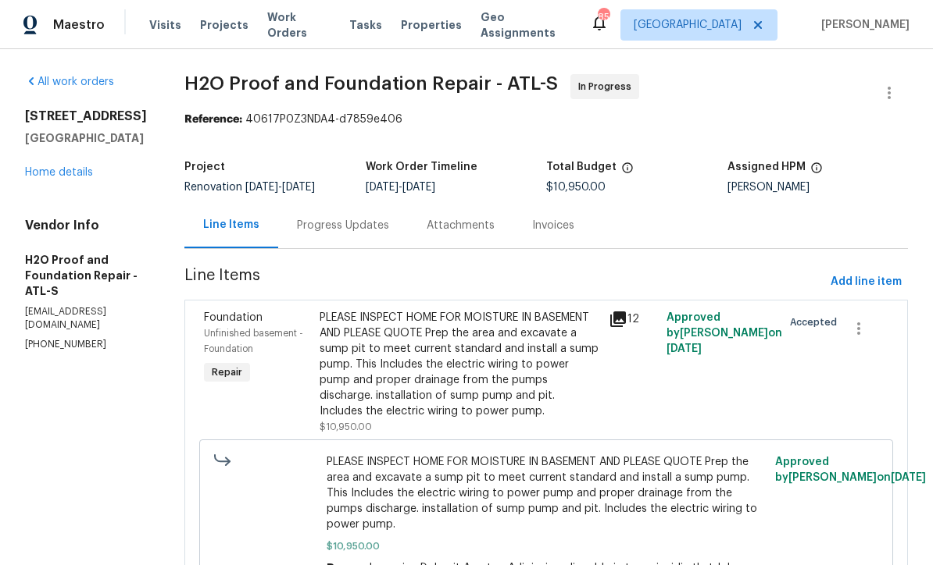
click at [297, 227] on div "Progress Updates" at bounding box center [343, 226] width 92 height 16
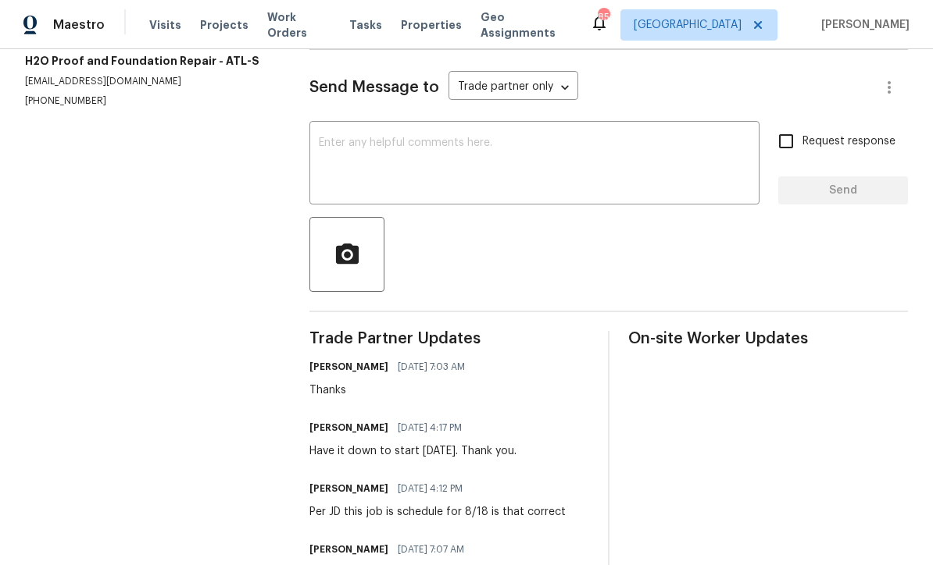
scroll to position [201, 0]
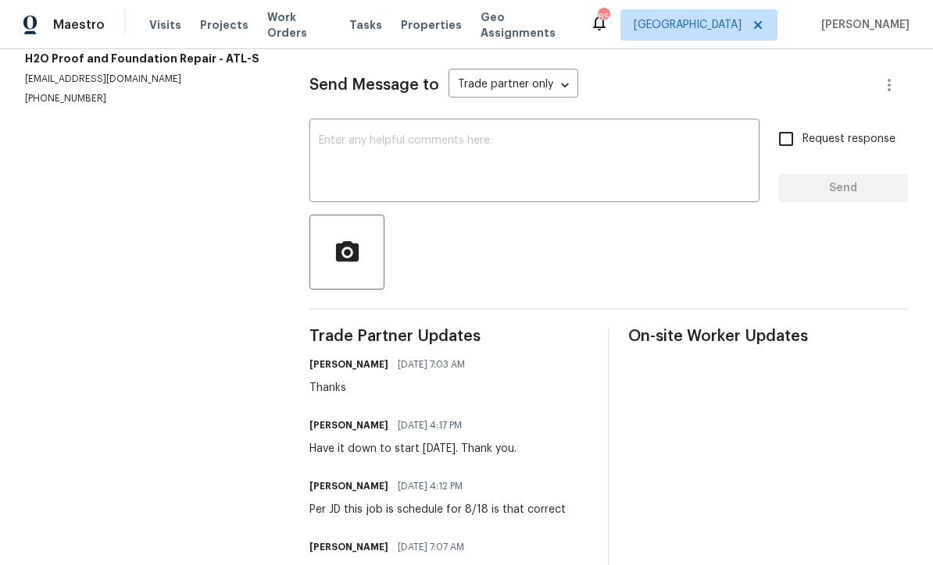
click at [326, 149] on textarea at bounding box center [534, 162] width 431 height 55
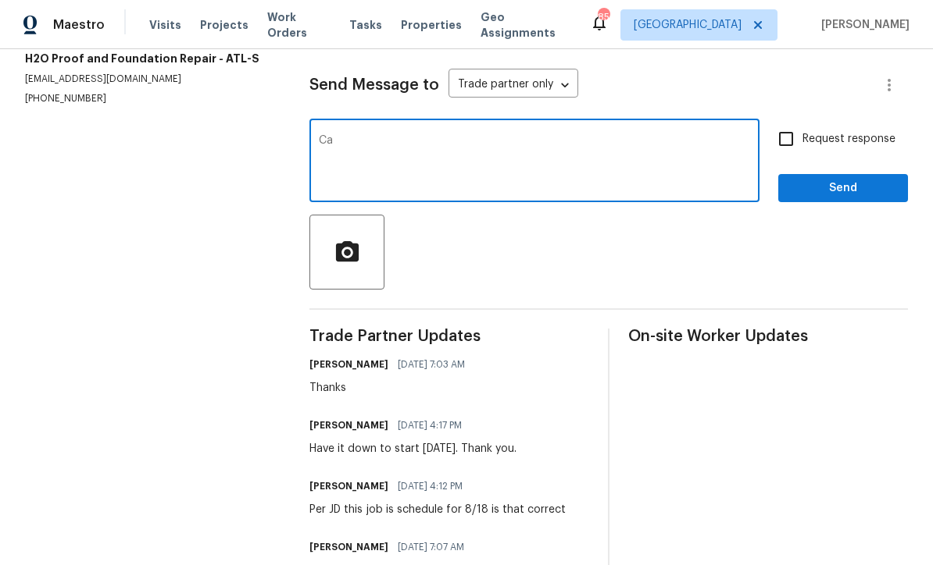
type textarea "C"
type textarea "Hi is this done please upload pictures"
click at [786, 145] on input "Request response" at bounding box center [785, 139] width 33 height 33
checkbox input "true"
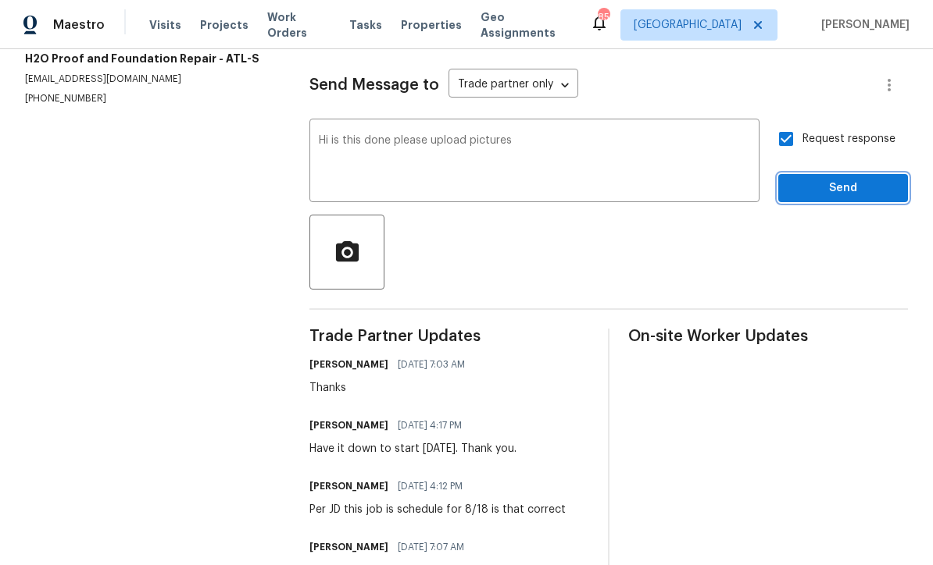
click at [823, 198] on span "Send" at bounding box center [842, 189] width 105 height 20
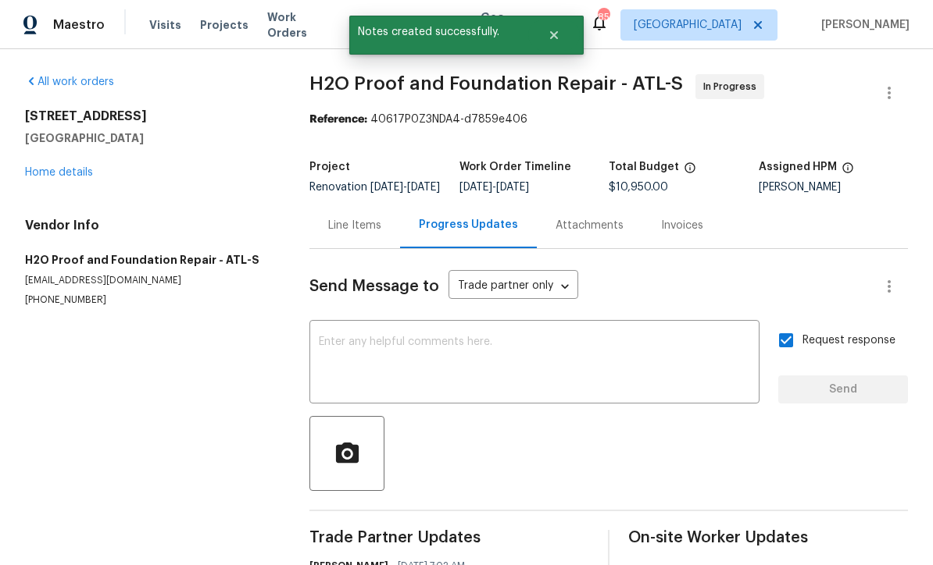
click at [55, 176] on link "Home details" at bounding box center [59, 172] width 68 height 11
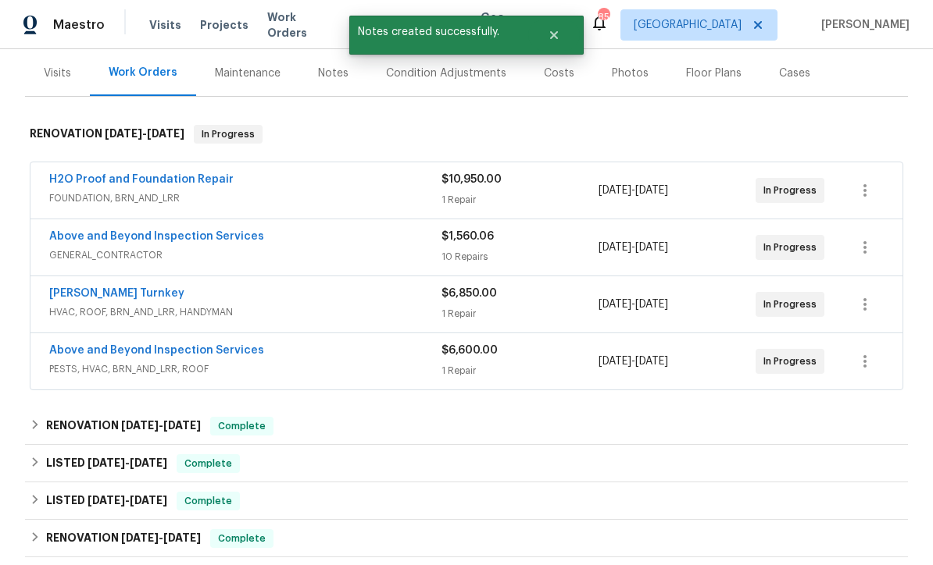
scroll to position [210, 0]
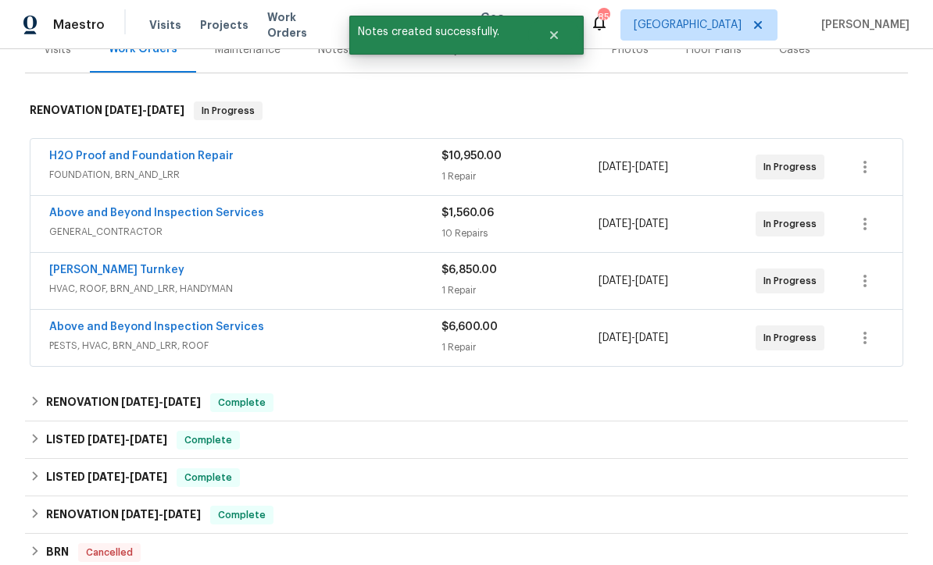
click at [84, 266] on link "[PERSON_NAME] Turnkey" at bounding box center [116, 270] width 135 height 11
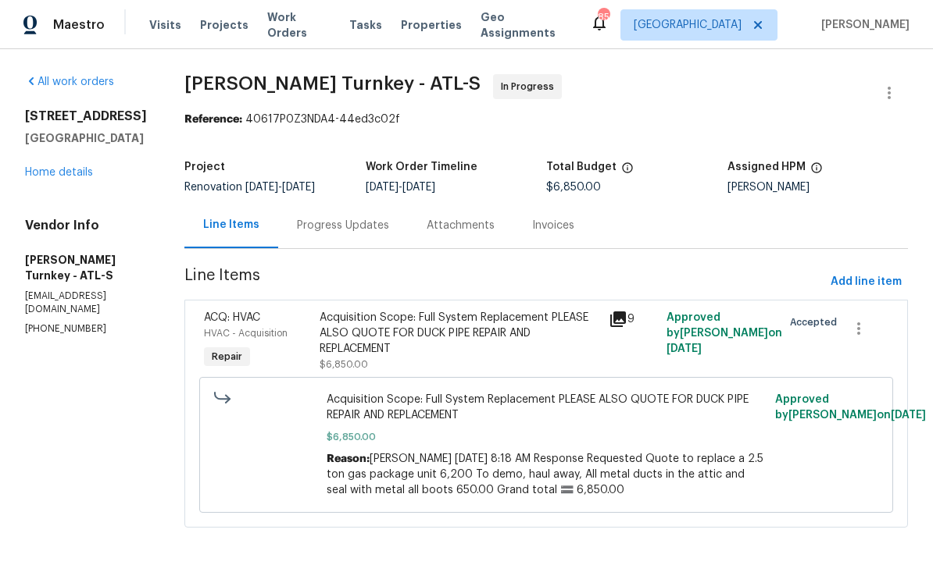
click at [326, 226] on div "Progress Updates" at bounding box center [343, 226] width 92 height 16
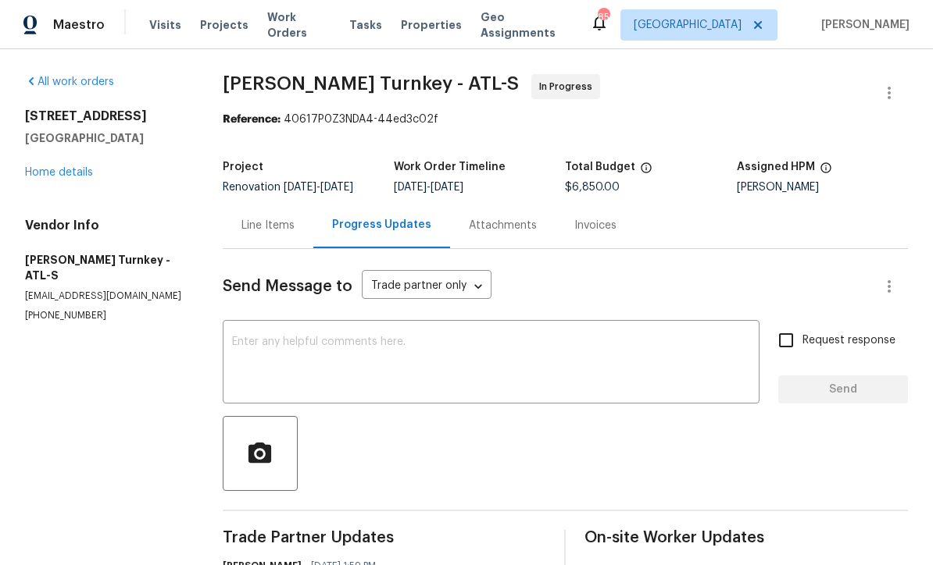
click at [244, 330] on div "x ​" at bounding box center [491, 364] width 537 height 80
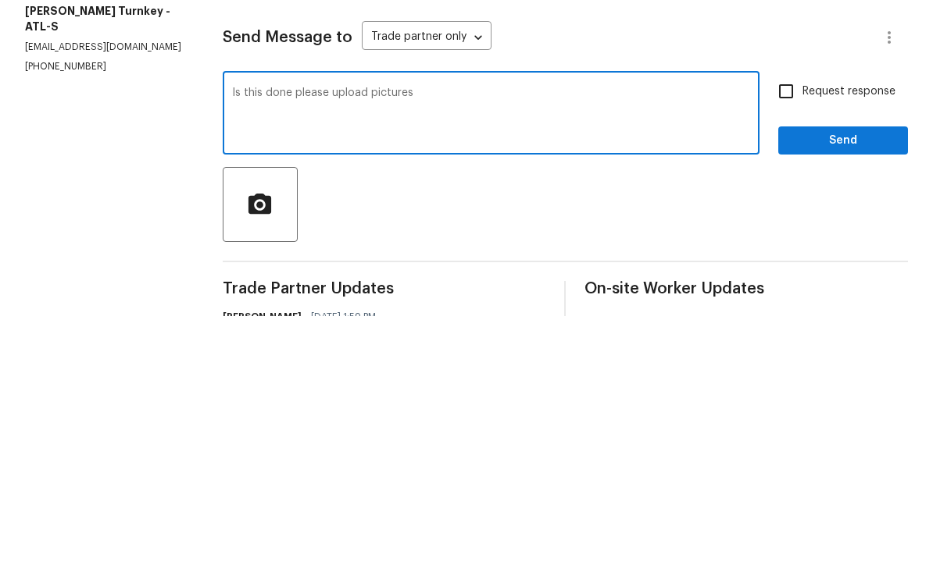
type textarea "Is this done please upload pictures"
click at [781, 324] on input "Request response" at bounding box center [785, 340] width 33 height 33
checkbox input "true"
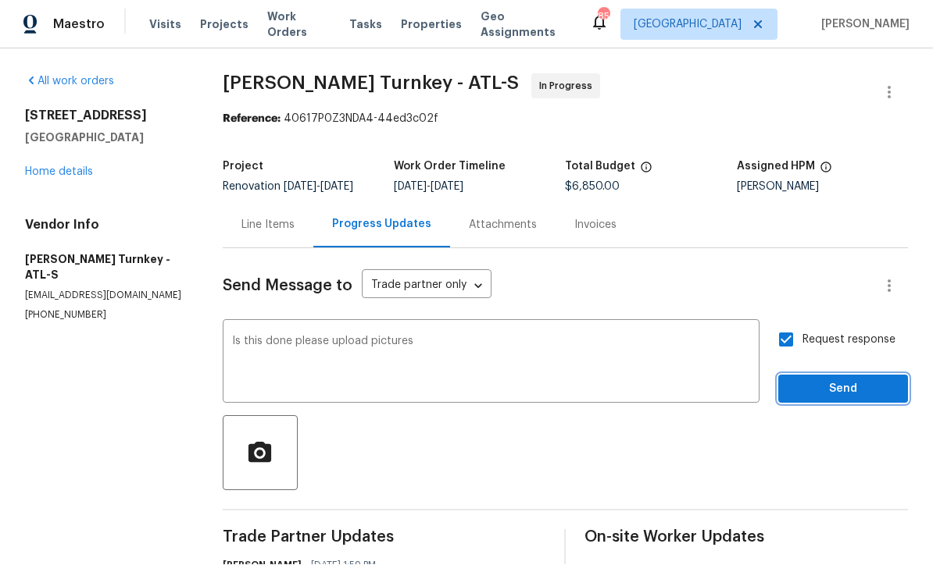
click at [817, 380] on span "Send" at bounding box center [842, 390] width 105 height 20
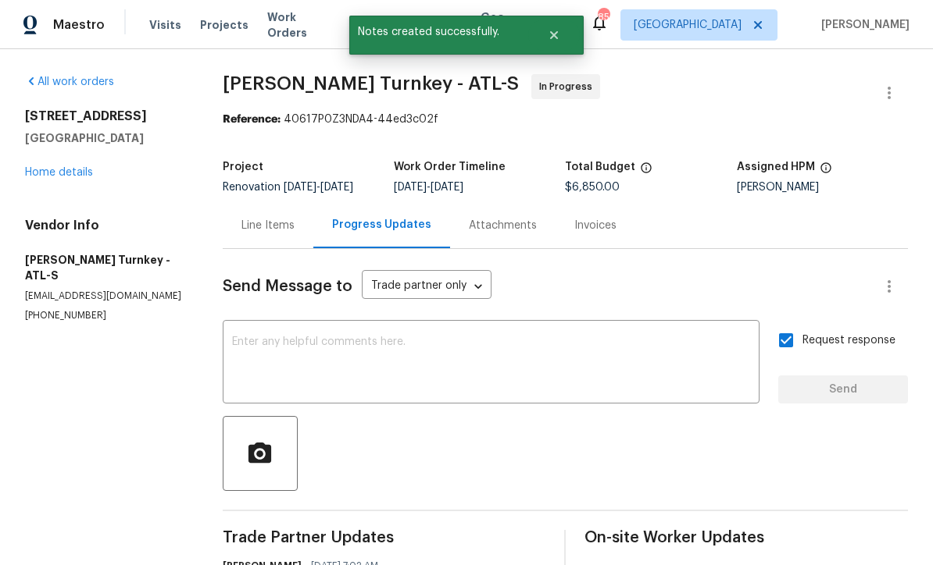
click at [55, 167] on link "Home details" at bounding box center [59, 172] width 68 height 11
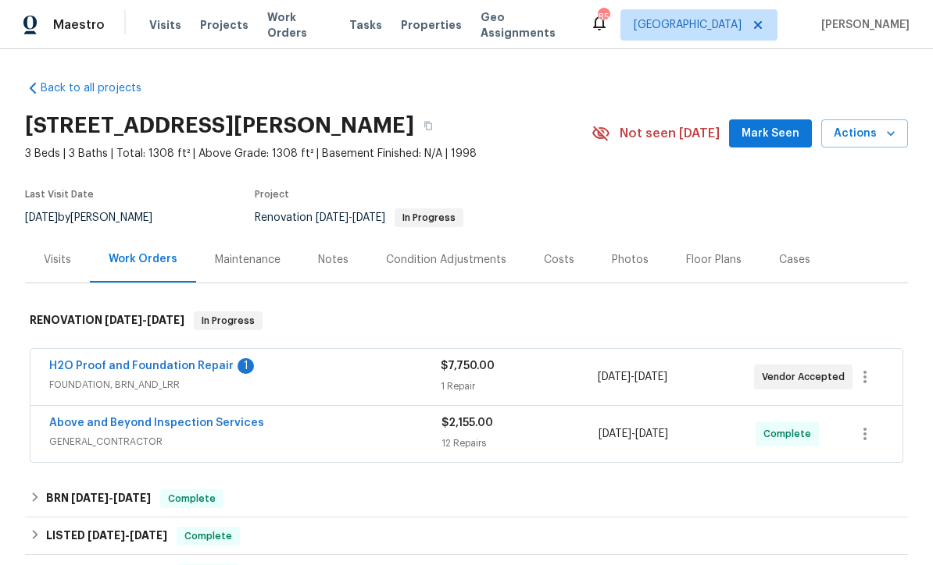
click at [117, 362] on link "H2O Proof and Foundation Repair" at bounding box center [141, 366] width 184 height 11
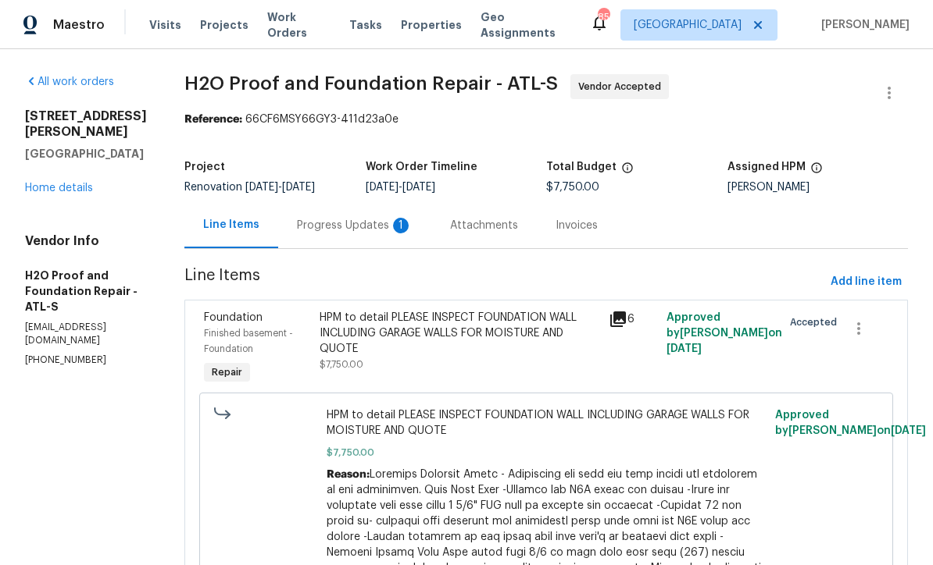
click at [297, 219] on div "Progress Updates 1" at bounding box center [355, 226] width 116 height 16
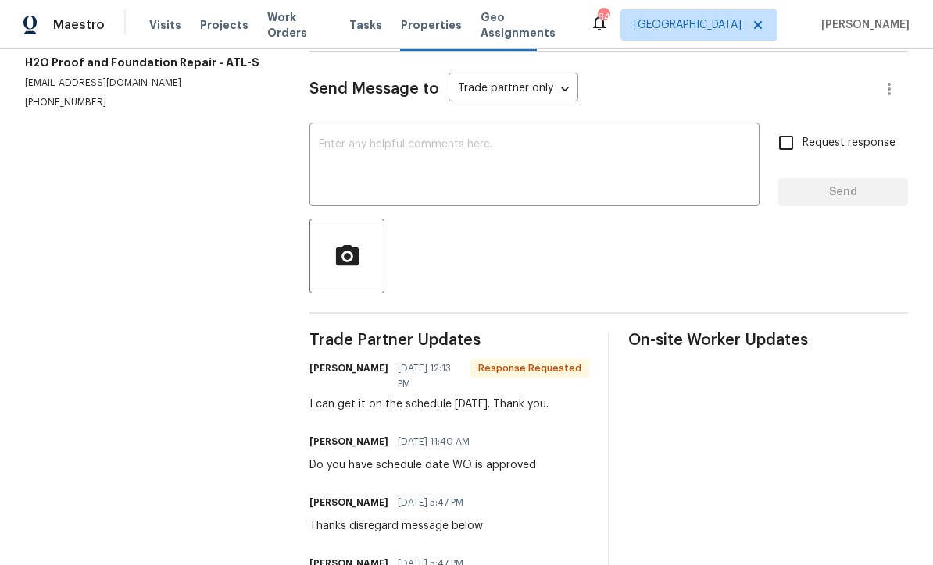
scroll to position [198, 0]
click at [326, 145] on div "x ​" at bounding box center [534, 166] width 450 height 80
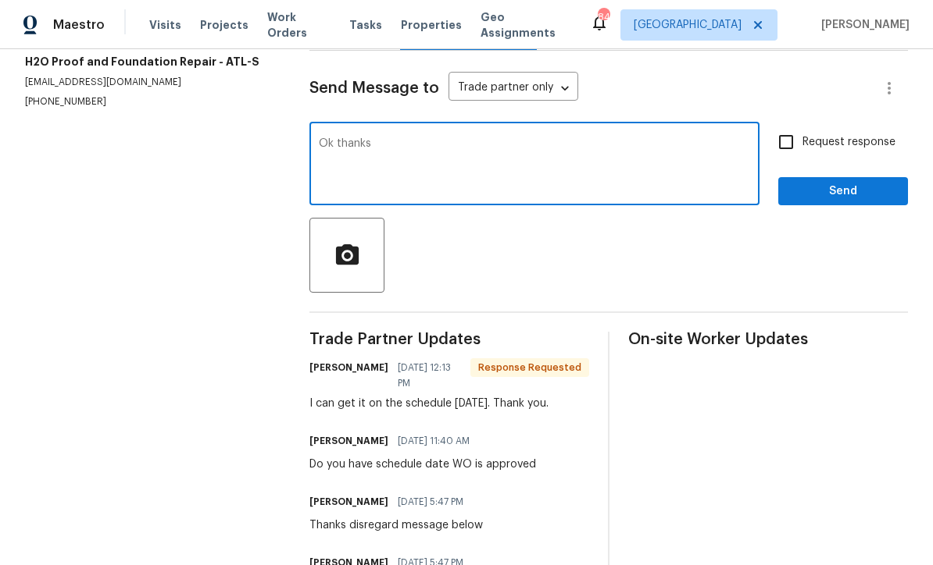
type textarea "Ok thanks"
click at [872, 201] on span "Send" at bounding box center [842, 192] width 105 height 20
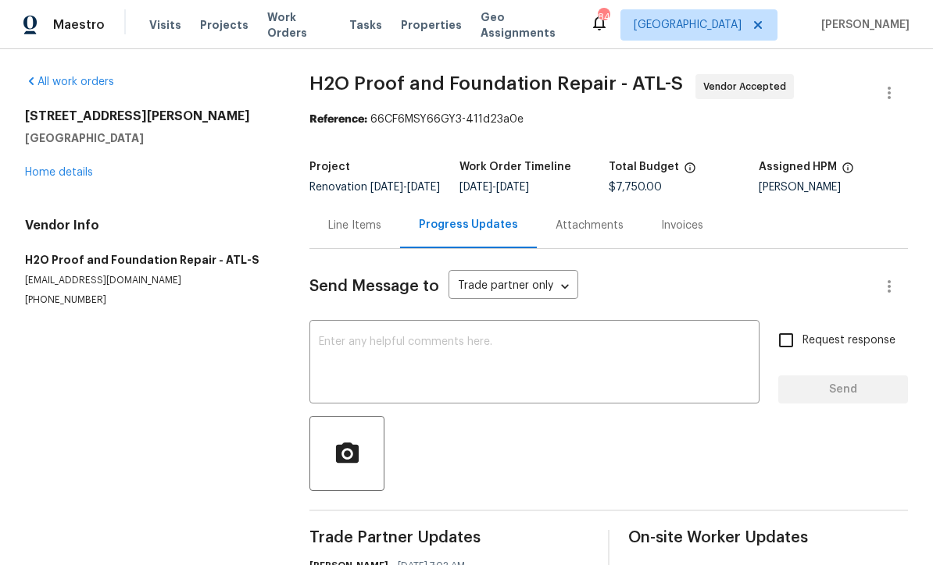
scroll to position [0, 0]
click at [59, 171] on link "Home details" at bounding box center [59, 172] width 68 height 11
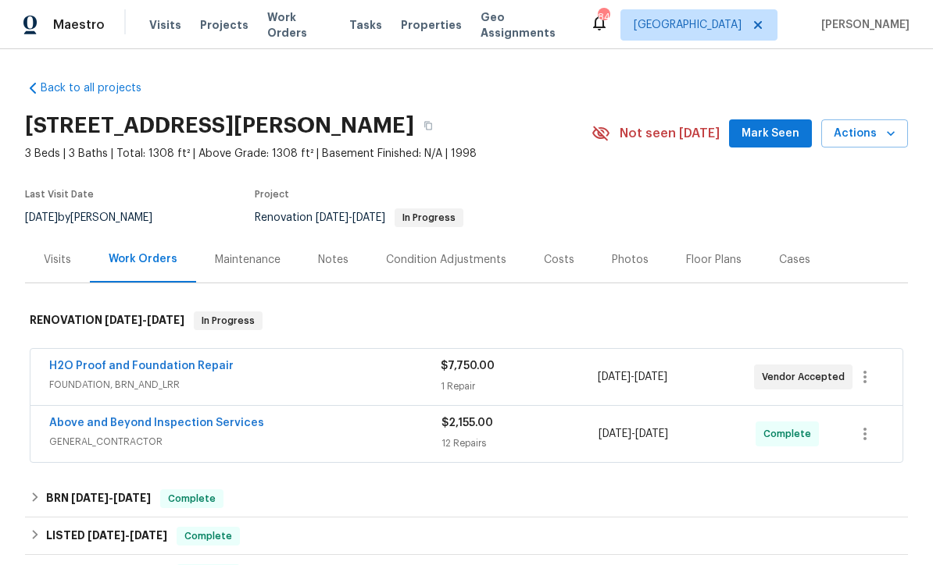
click at [323, 264] on div "Notes" at bounding box center [333, 260] width 30 height 16
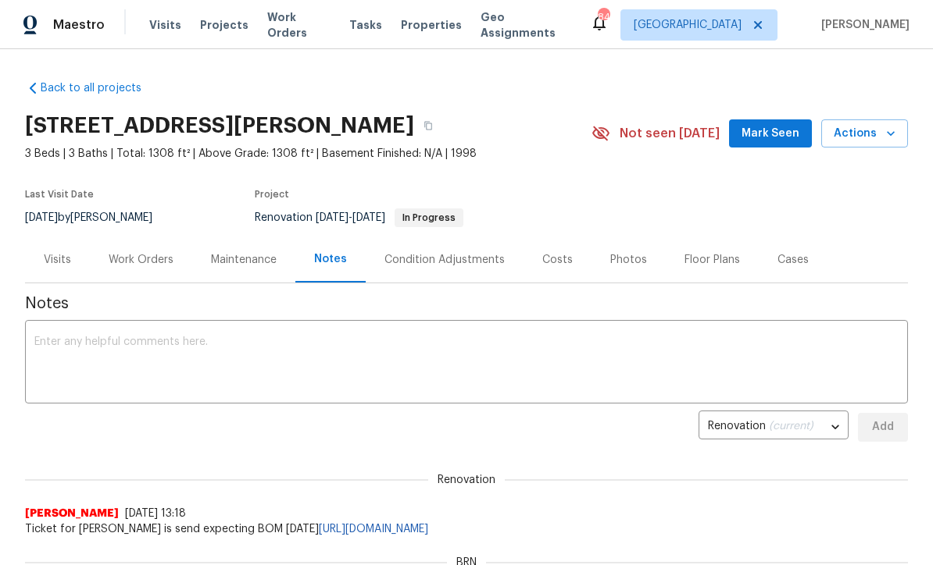
click at [50, 338] on textarea at bounding box center [466, 364] width 864 height 55
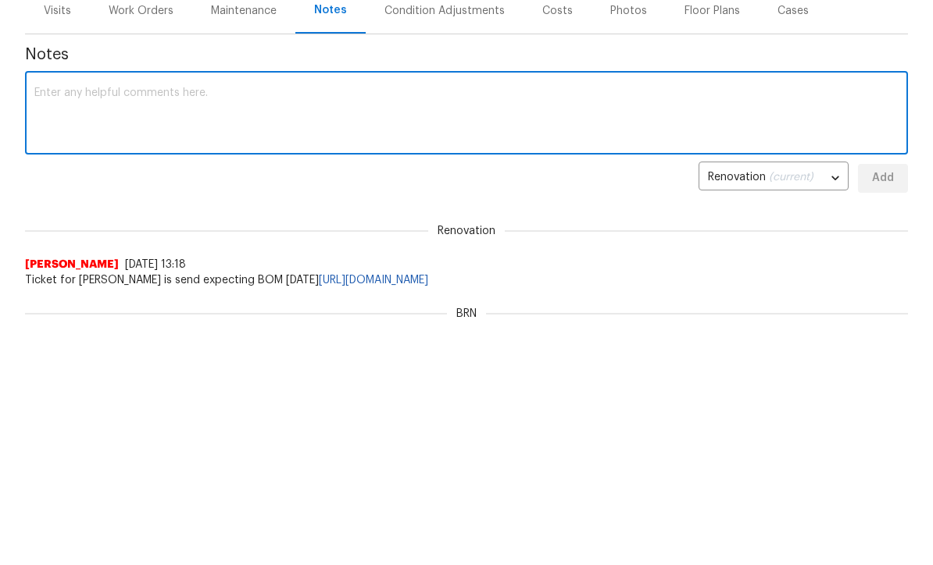
paste textarea "[PERSON_NAME] [DATE] 12:13 PM I can get it on the schedule [DATE]. Thank you."
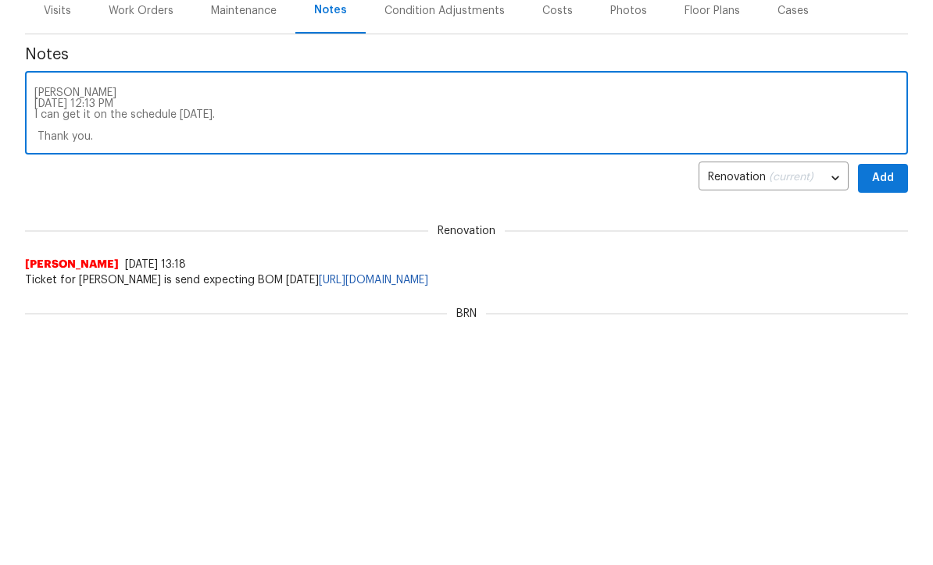
type textarea "[PERSON_NAME] [DATE] 12:13 PM I can get it on the schedule [DATE]. Thank you."
click at [881, 418] on span "Add" at bounding box center [882, 428] width 25 height 20
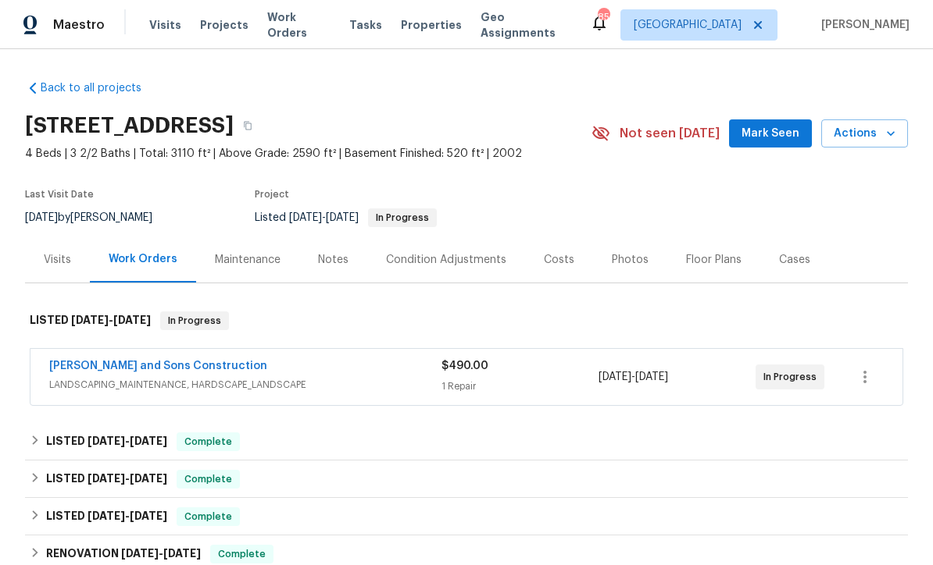
click at [53, 260] on div "Visits" at bounding box center [57, 260] width 27 height 16
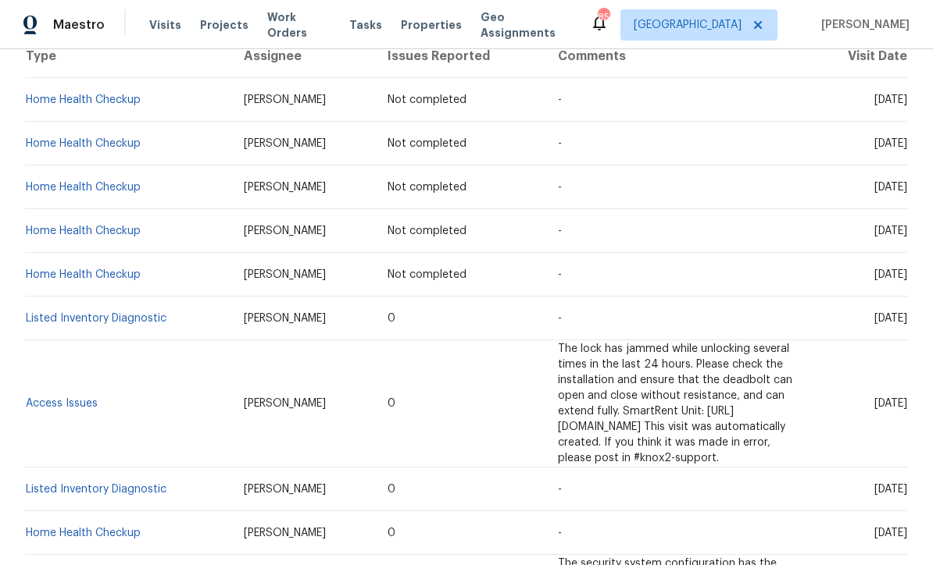
scroll to position [305, 0]
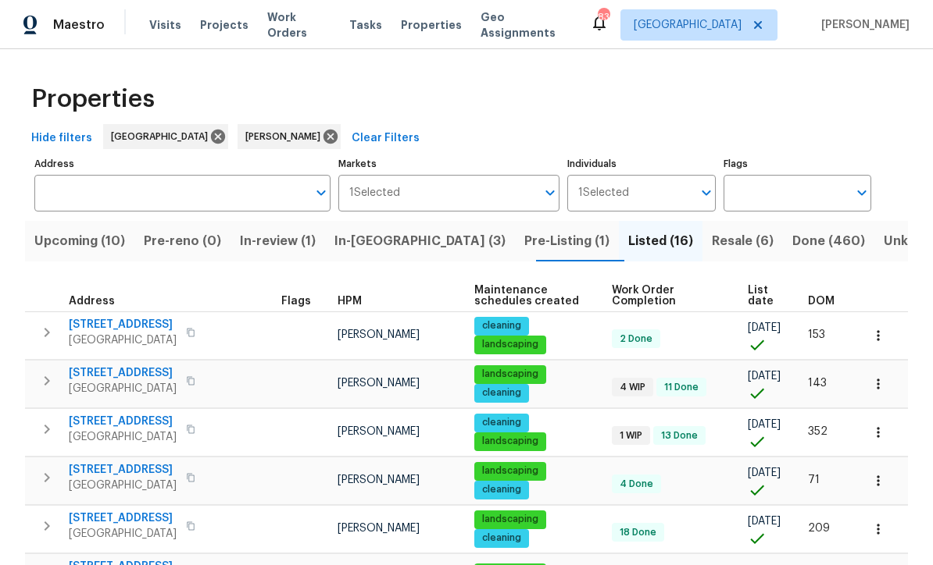
click at [711, 236] on span "Resale (6)" at bounding box center [742, 241] width 62 height 22
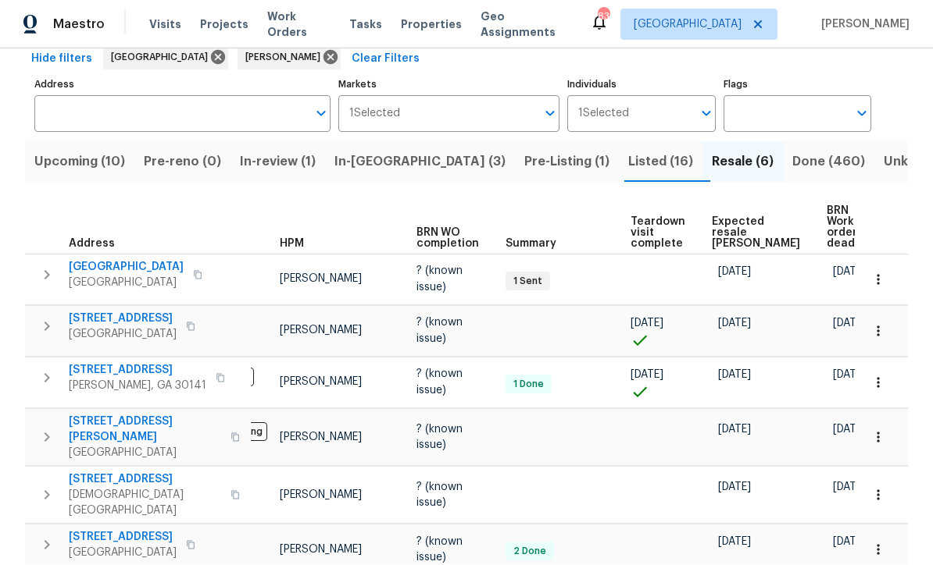
scroll to position [0, 60]
